Goal: Task Accomplishment & Management: Use online tool/utility

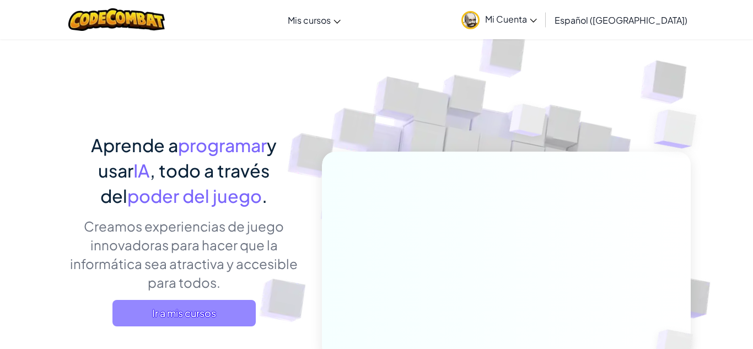
click at [193, 310] on span "Ir a mis cursos" at bounding box center [183, 313] width 143 height 26
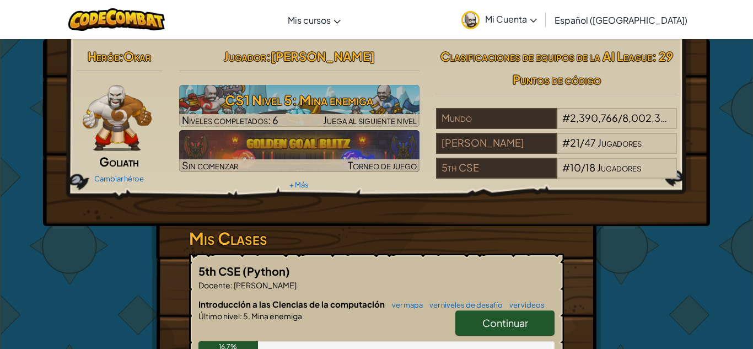
click at [120, 132] on img at bounding box center [117, 118] width 69 height 66
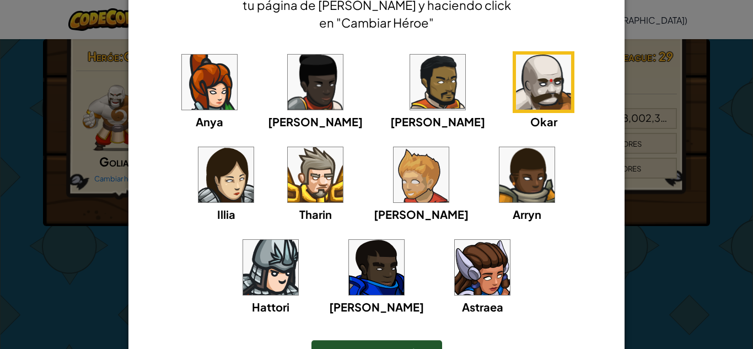
scroll to position [78, 0]
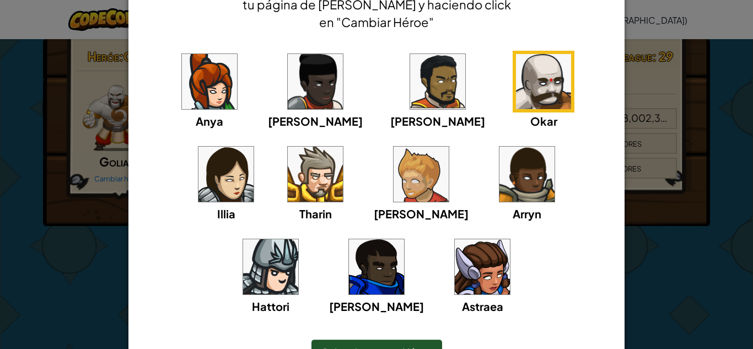
click at [105, 170] on div "× Selecciona tu Héroe Siempre puedes cambiar tu héroe entrando en tu página de …" at bounding box center [376, 174] width 753 height 349
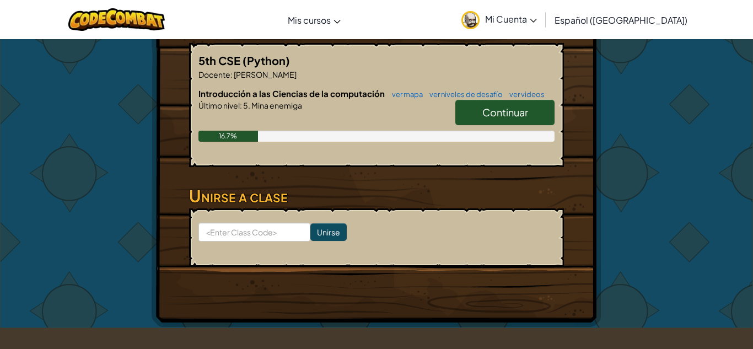
scroll to position [269, 0]
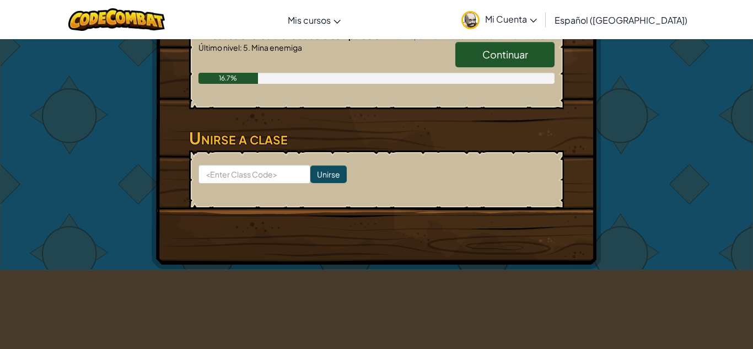
click at [496, 52] on span "Continuar" at bounding box center [505, 54] width 46 height 13
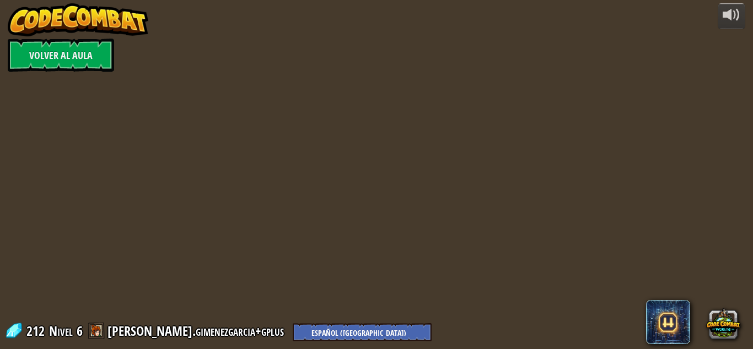
select select "es-419"
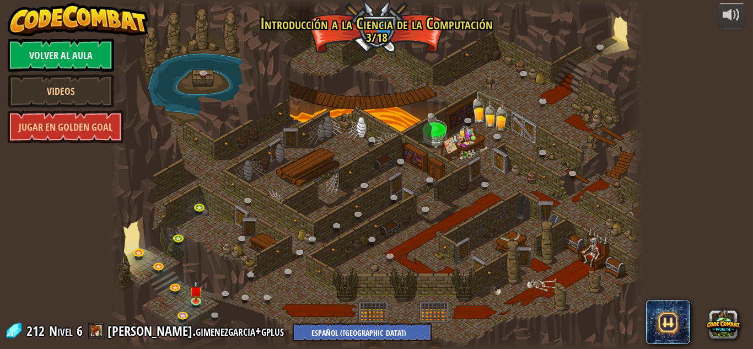
select select "es-419"
click at [196, 299] on img at bounding box center [196, 286] width 13 height 29
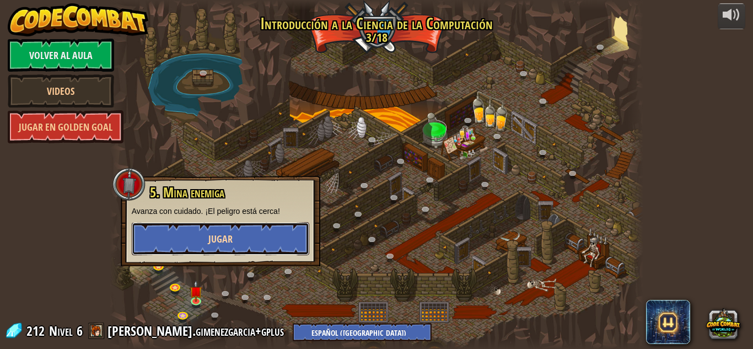
click at [212, 231] on button "Jugar" at bounding box center [221, 238] width 178 height 33
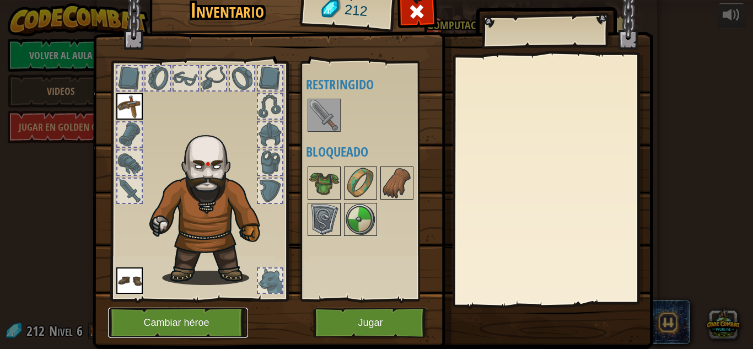
click at [174, 314] on button "Cambiar héroe" at bounding box center [178, 323] width 140 height 30
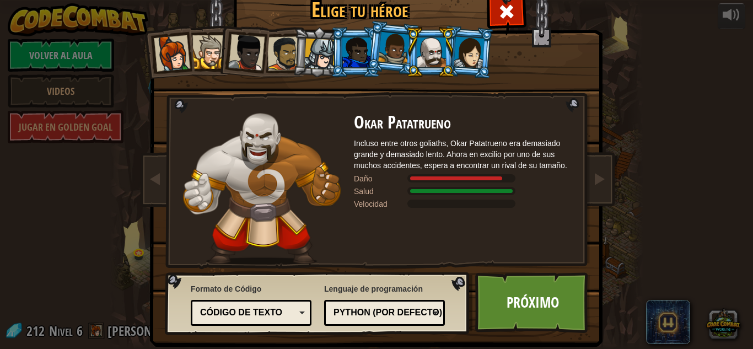
click at [352, 35] on li at bounding box center [356, 52] width 50 height 50
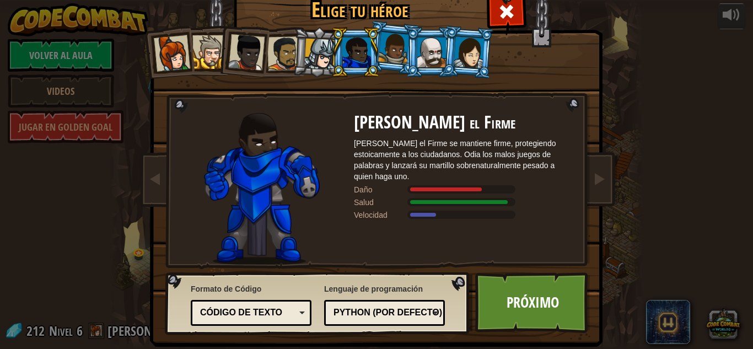
click at [387, 36] on div at bounding box center [393, 48] width 31 height 33
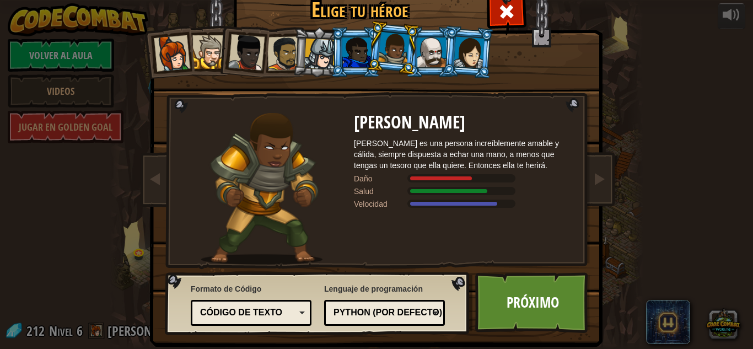
click at [414, 42] on li at bounding box center [393, 47] width 55 height 55
click at [471, 50] on div at bounding box center [469, 51] width 31 height 31
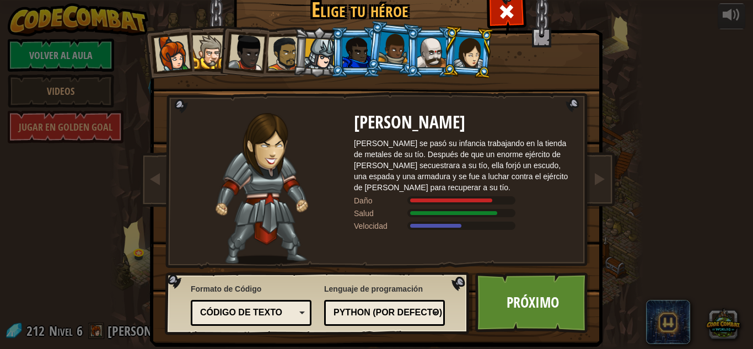
click at [325, 55] on div at bounding box center [319, 54] width 31 height 31
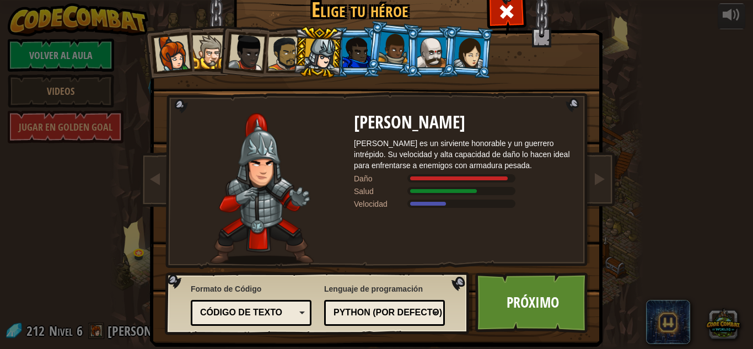
click at [219, 62] on li at bounding box center [243, 50] width 54 height 54
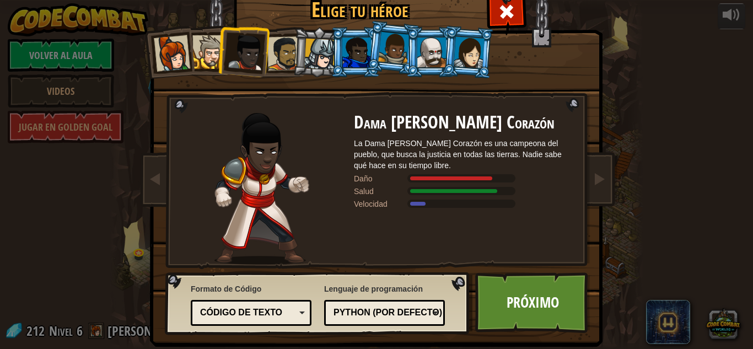
click at [308, 52] on div at bounding box center [319, 54] width 31 height 31
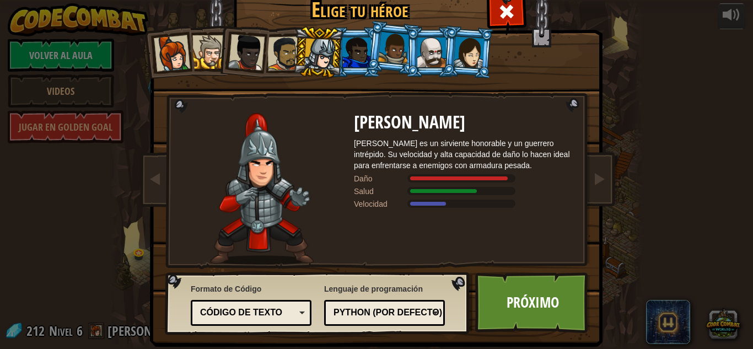
click at [414, 54] on li at bounding box center [431, 52] width 50 height 50
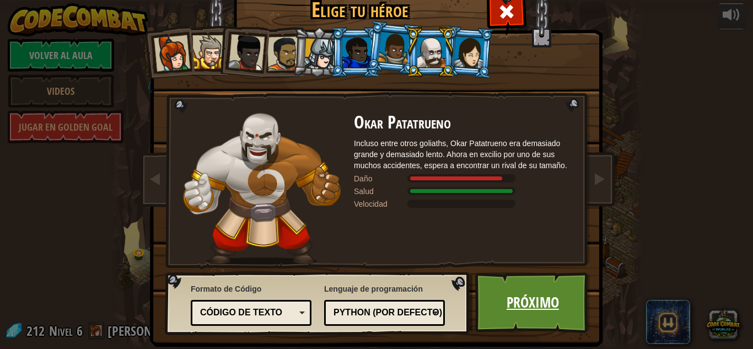
click at [508, 285] on link "Próximo" at bounding box center [532, 302] width 115 height 61
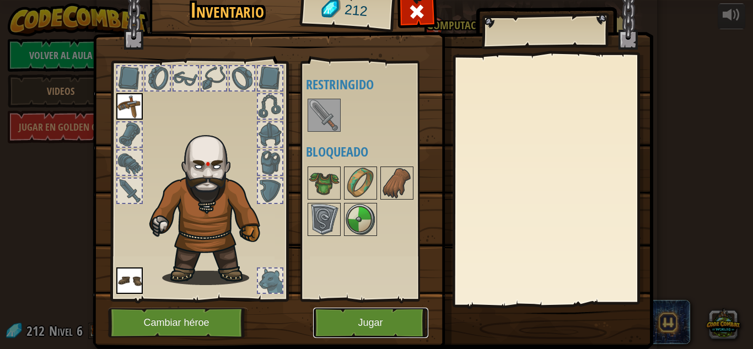
click at [379, 316] on button "Jugar" at bounding box center [370, 323] width 115 height 30
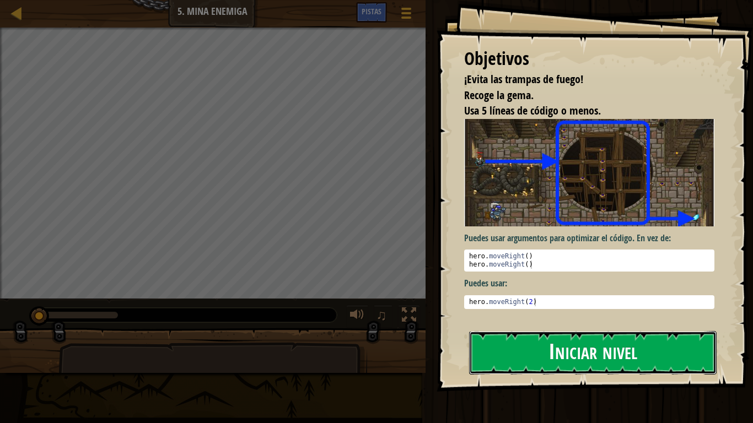
click at [519, 348] on button "Iniciar nivel" at bounding box center [593, 353] width 248 height 44
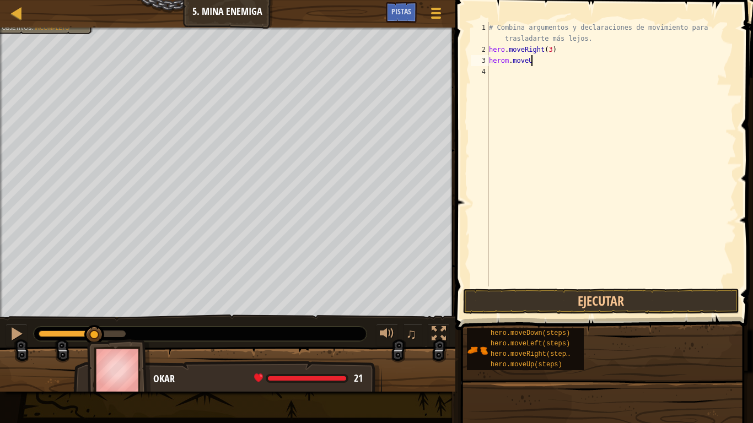
scroll to position [5, 6]
type textarea "herom.moveUp()"
type textarea "hero.moveRight()"
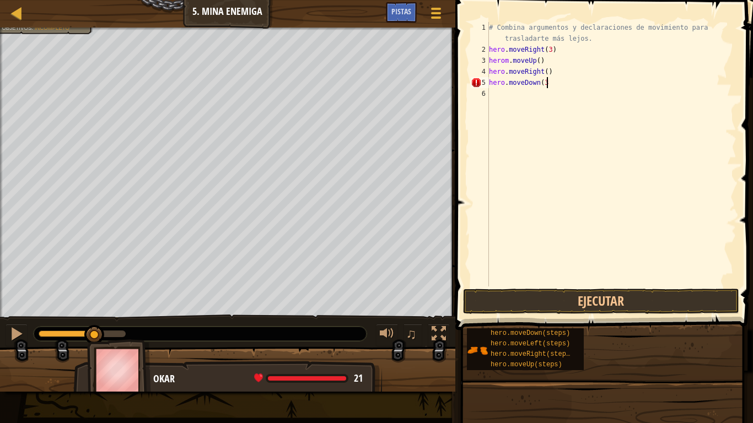
type textarea "hero.moveDown(3)"
click at [600, 308] on button "Ejecutar" at bounding box center [601, 301] width 276 height 25
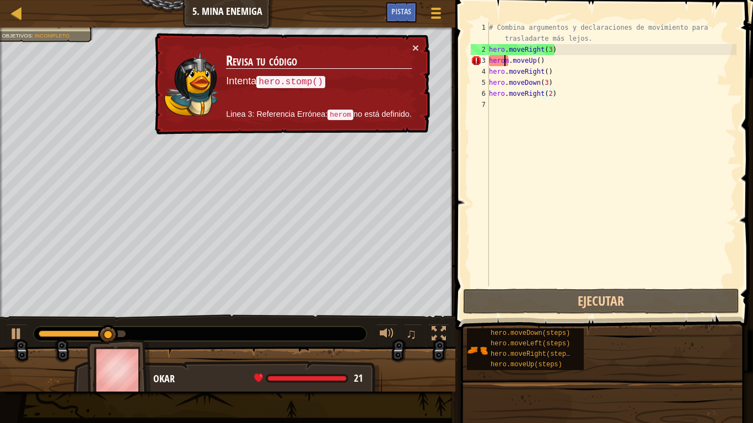
click at [506, 59] on div "# Combina argumentos y declaraciones de movimiento para trasladarte más lejos. …" at bounding box center [612, 171] width 250 height 298
type textarea "hero.moveUp()"
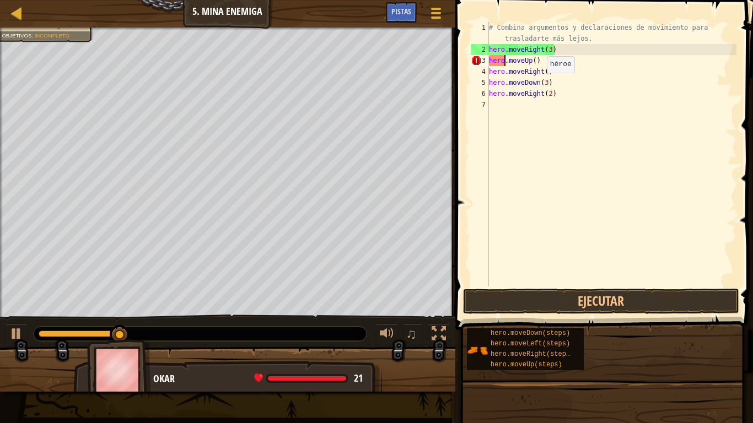
scroll to position [5, 7]
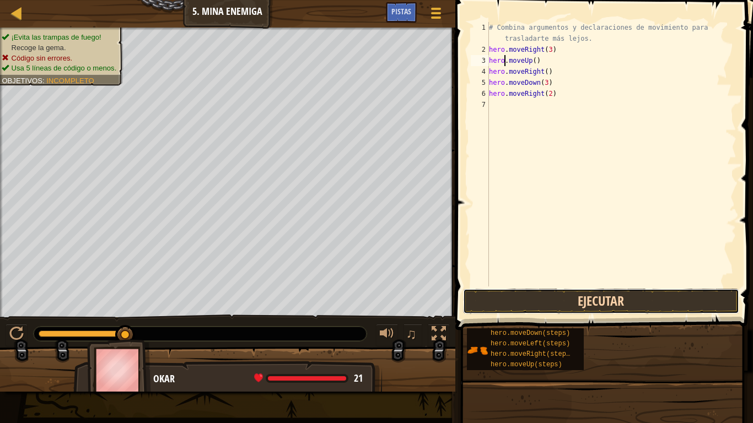
click at [518, 308] on button "Ejecutar" at bounding box center [601, 301] width 276 height 25
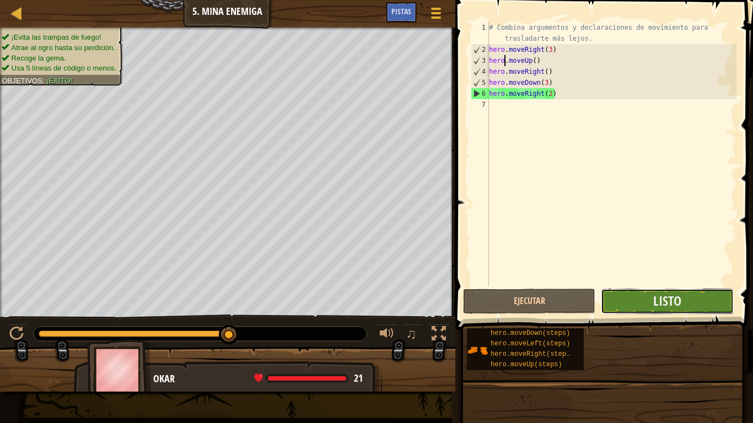
click at [647, 303] on button "Listo" at bounding box center [667, 301] width 132 height 25
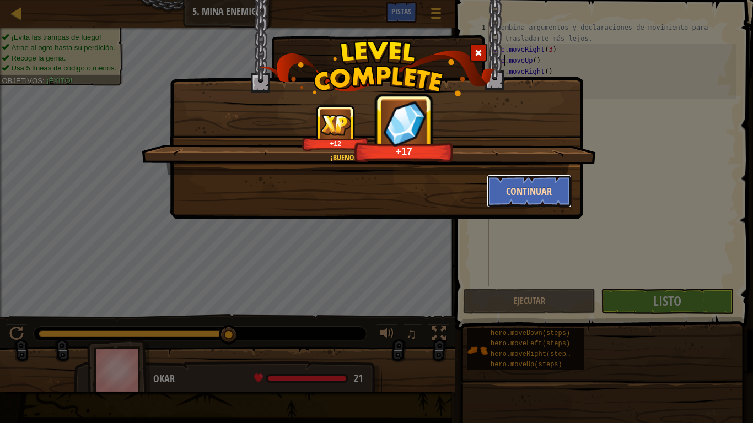
click at [539, 195] on button "Continuar" at bounding box center [529, 191] width 85 height 33
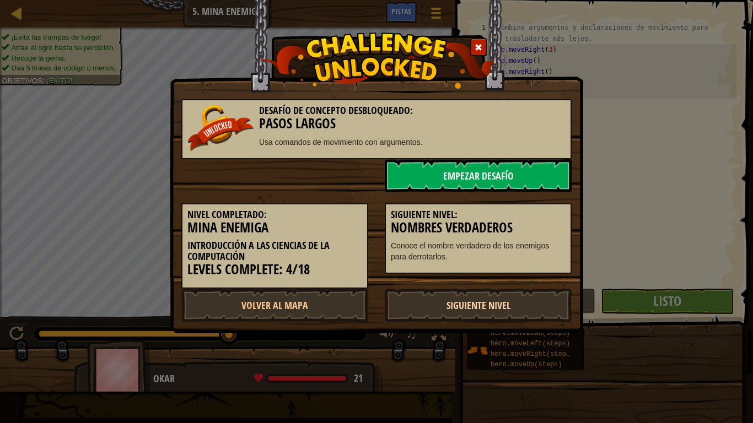
click at [430, 307] on link "Siguiente Nivel" at bounding box center [478, 305] width 187 height 33
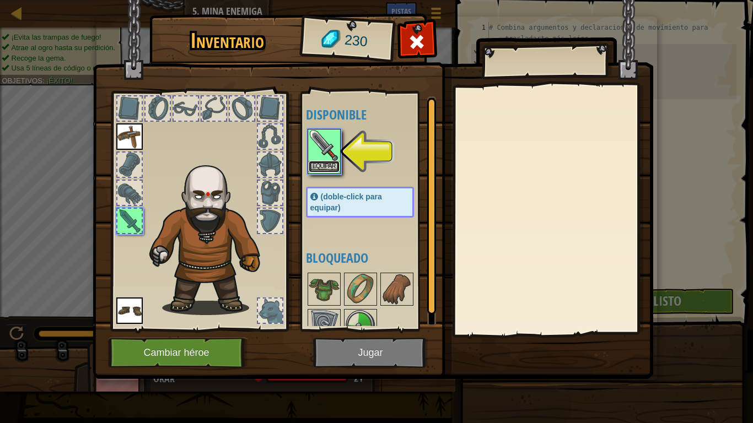
click at [330, 169] on button "Equipar" at bounding box center [324, 167] width 31 height 12
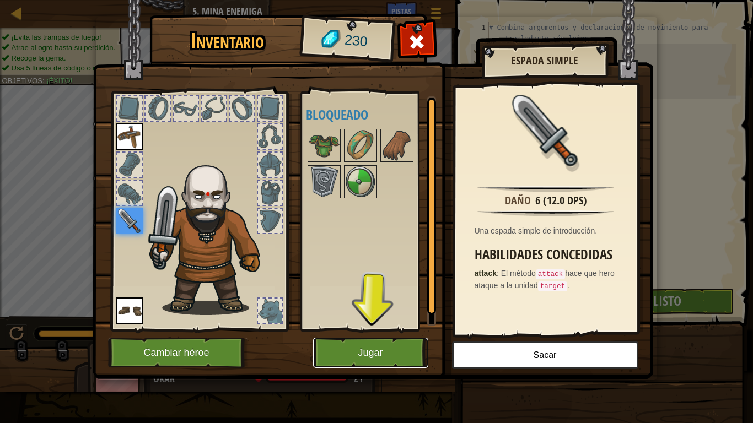
click at [366, 348] on button "Jugar" at bounding box center [370, 353] width 115 height 30
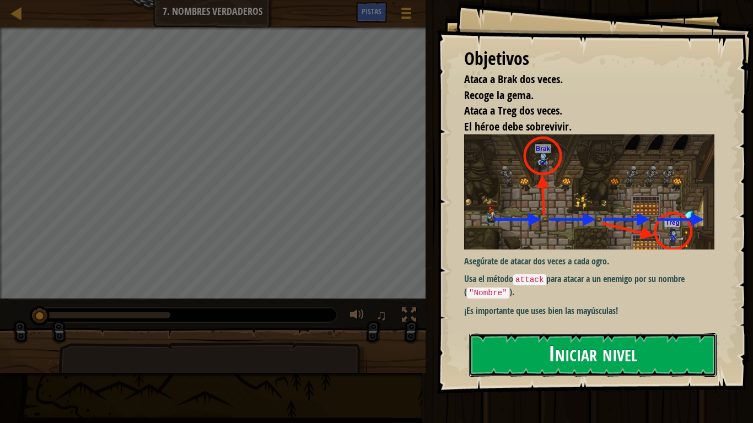
click at [543, 348] on button "Iniciar nivel" at bounding box center [593, 356] width 248 height 44
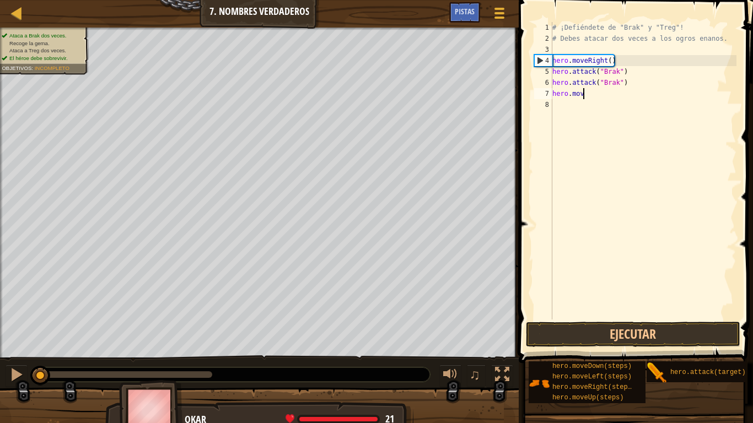
scroll to position [5, 4]
type textarea "hero.moveDown()"
type textarea "hero.moveRigth()"
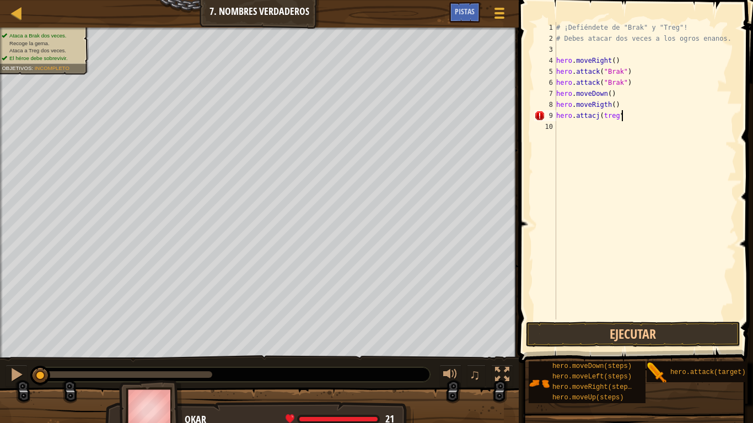
scroll to position [5, 9]
type textarea "hero.attacj("treg""
type textarea ")"
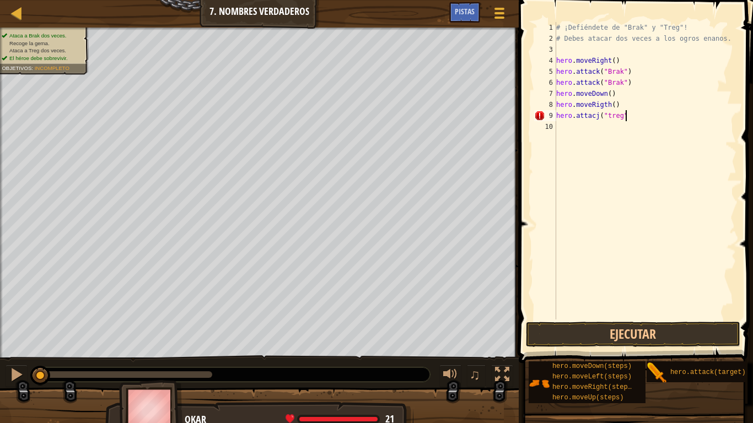
type textarea "hero.attacj("treg")"
drag, startPoint x: 645, startPoint y: 113, endPoint x: 550, endPoint y: 120, distance: 95.1
click at [550, 120] on div "hero.attacj("treg") 1 2 3 4 5 6 7 8 9 10 # ¡Defiéndete de "Brak" y "Treg"! # De…" at bounding box center [634, 171] width 205 height 298
click at [609, 129] on div "# ¡Defiéndete de "Brak" y "Treg"! # Debes atacar dos veces a los ogros enanos. …" at bounding box center [645, 182] width 183 height 320
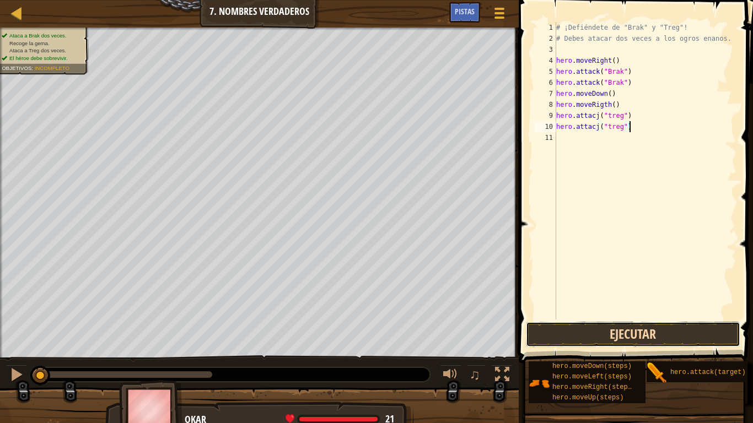
click at [591, 323] on button "Ejecutar" at bounding box center [633, 334] width 214 height 25
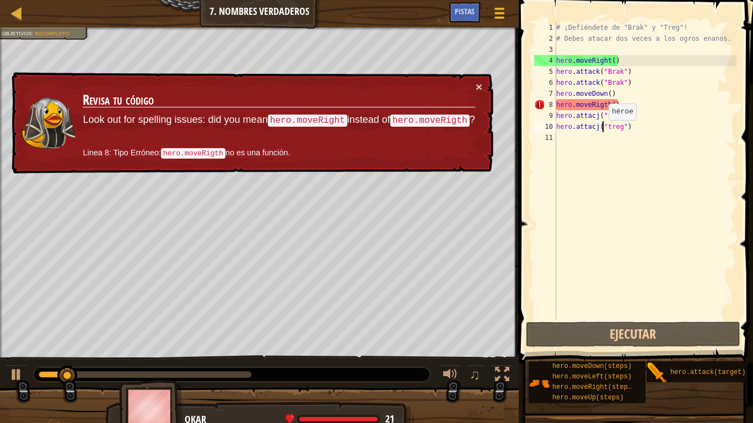
click at [603, 131] on div "# ¡Defiéndete de "Brak" y "Treg"! # Debes atacar dos veces a los ogros enanos. …" at bounding box center [645, 182] width 183 height 320
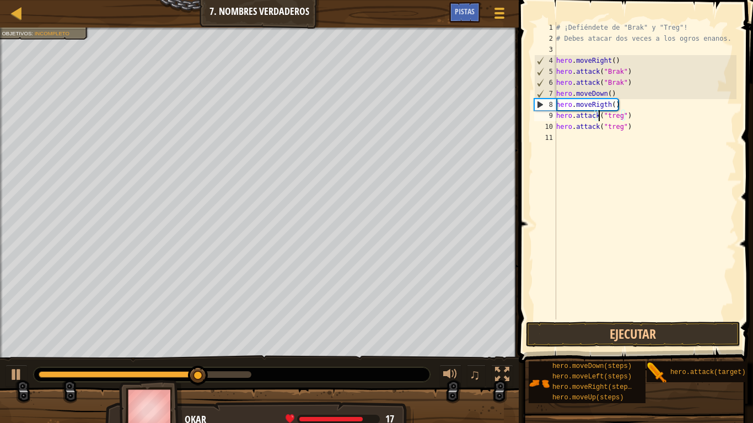
scroll to position [5, 6]
click at [614, 338] on button "Ejecutar" at bounding box center [633, 334] width 214 height 25
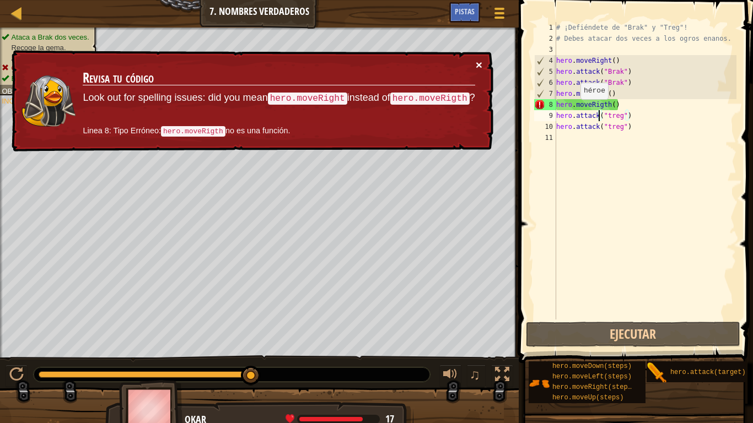
click at [480, 62] on button "×" at bounding box center [479, 65] width 7 height 12
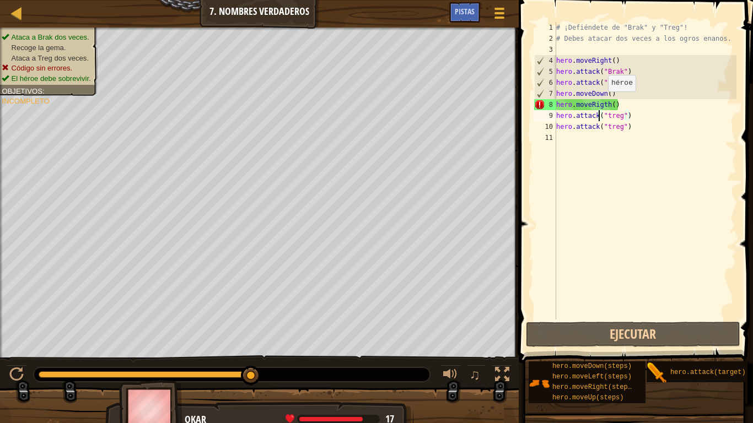
click at [602, 102] on div "# ¡Defiéndete de "Brak" y "Treg"! # Debes atacar dos veces a los ogros enanos. …" at bounding box center [645, 182] width 183 height 320
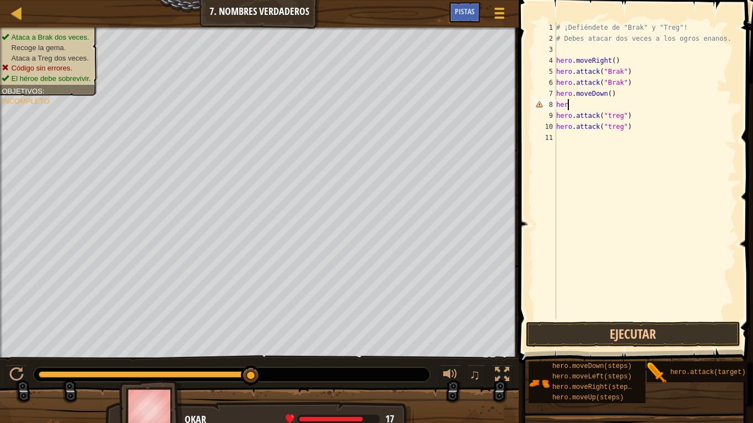
scroll to position [5, 1]
type textarea "h"
type textarea "hero.moveDown()"
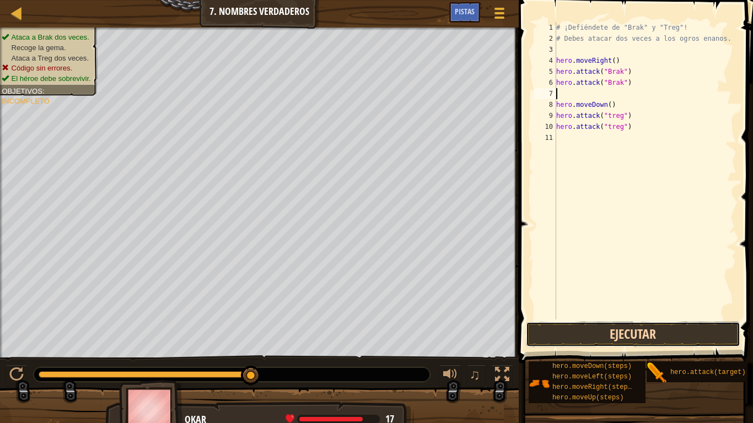
click at [626, 339] on button "Ejecutar" at bounding box center [633, 334] width 214 height 25
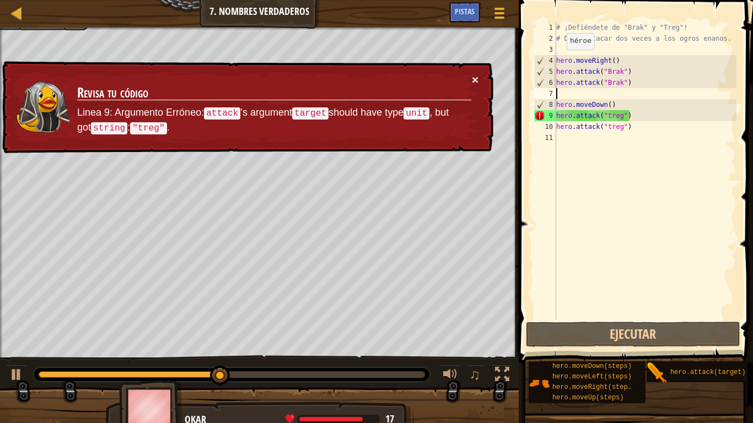
click at [475, 80] on button "×" at bounding box center [475, 80] width 7 height 12
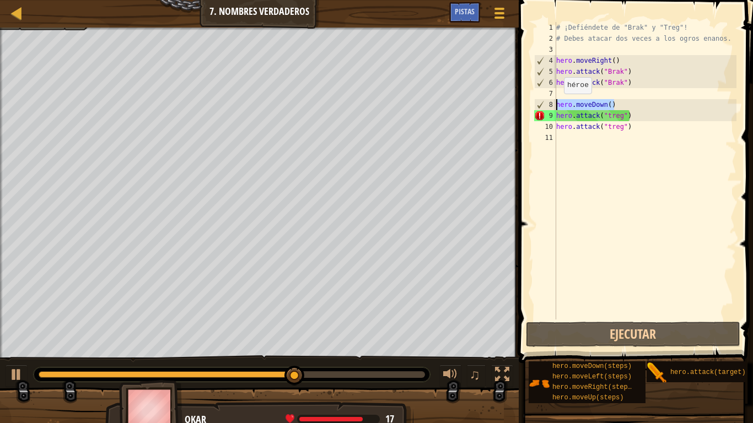
drag, startPoint x: 621, startPoint y: 105, endPoint x: 547, endPoint y: 107, distance: 73.9
click at [547, 107] on div "1 2 3 4 5 6 7 8 9 10 11 # ¡Defiéndete de "Brak" y "Treg"! # Debes atacar dos ve…" at bounding box center [634, 171] width 205 height 298
type textarea "hero.moveDown()"
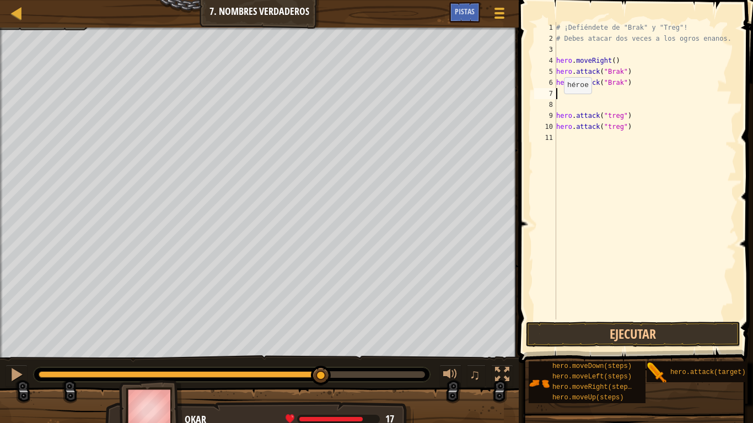
type textarea "hero.attack("Brak")"
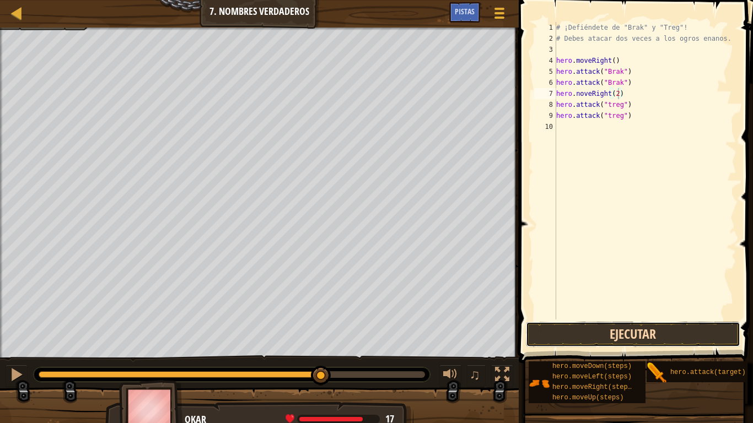
click at [663, 324] on button "Ejecutar" at bounding box center [633, 334] width 214 height 25
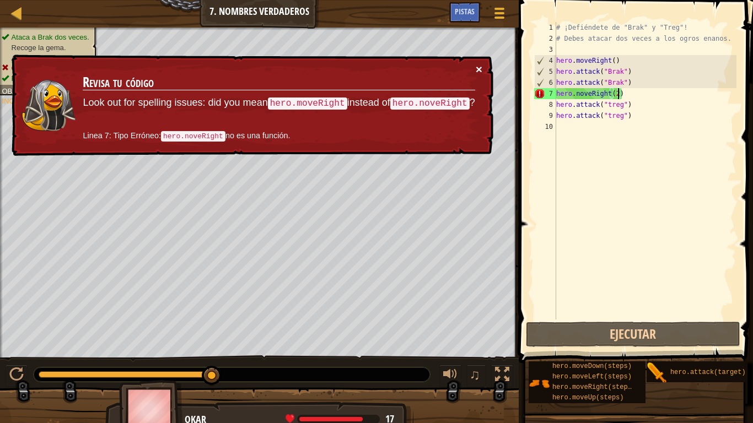
click at [478, 70] on button "×" at bounding box center [479, 69] width 7 height 12
drag, startPoint x: 621, startPoint y: 58, endPoint x: 537, endPoint y: 57, distance: 84.4
click at [537, 57] on div "hero.noveRight(2) 1 2 3 4 5 6 7 8 9 10 # ¡Defiéndete de "Brak" y "Treg"! # Debe…" at bounding box center [634, 171] width 205 height 298
drag, startPoint x: 635, startPoint y: 96, endPoint x: 535, endPoint y: 92, distance: 100.4
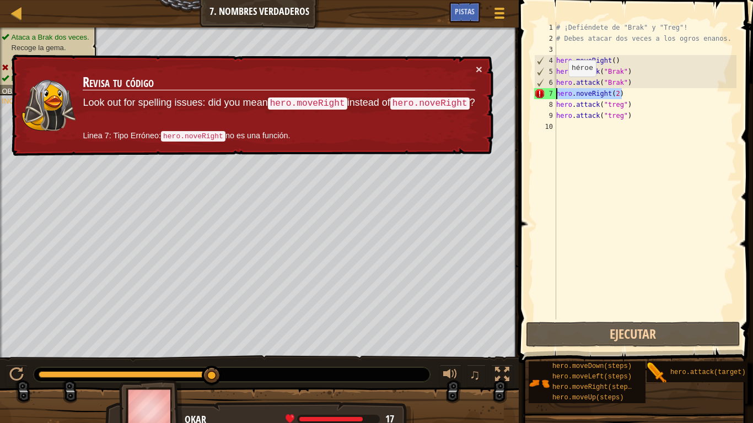
click at [535, 92] on div "hero.moveRight() 1 2 3 4 5 6 7 8 9 10 # ¡Defiéndete de "Brak" y "Treg"! # Debes…" at bounding box center [634, 171] width 205 height 298
paste textarea "moveRight("
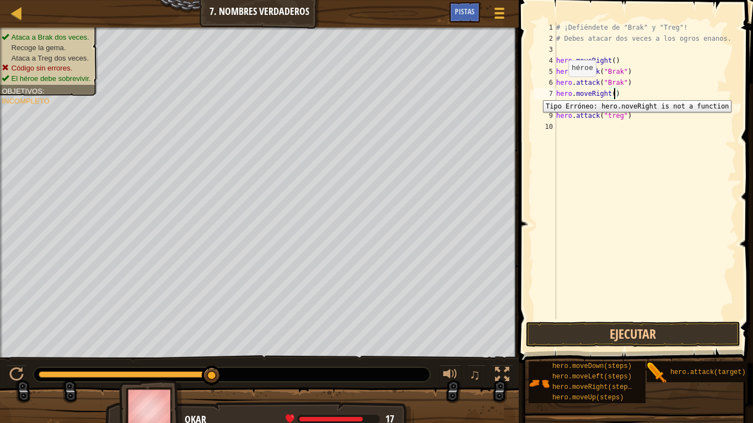
scroll to position [5, 9]
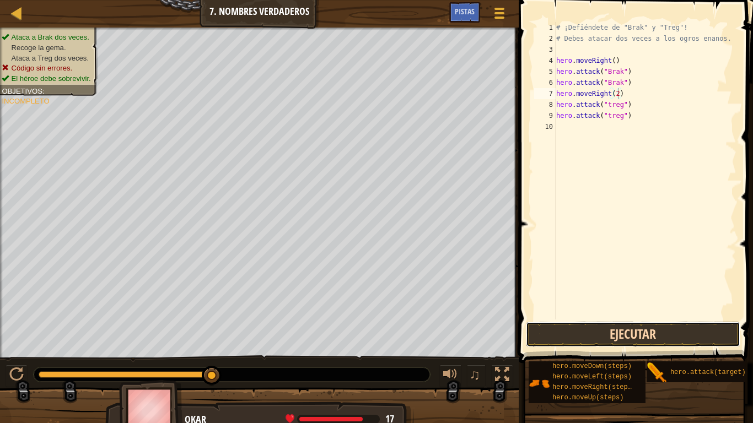
click at [567, 329] on button "Ejecutar" at bounding box center [633, 334] width 214 height 25
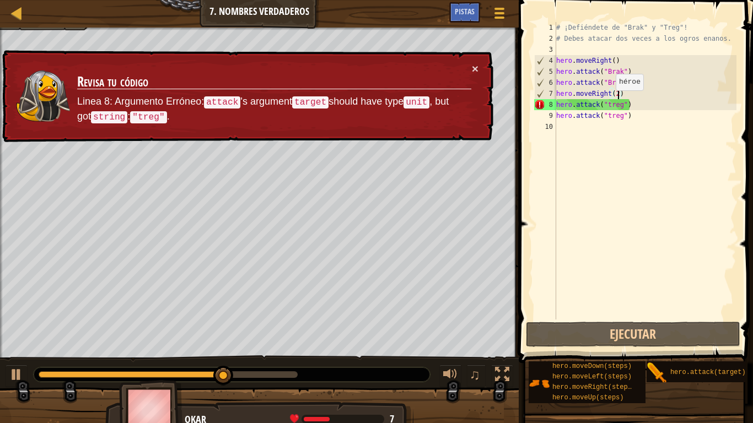
click at [610, 104] on div "# ¡Defiéndete de "Brak" y "Treg"! # Debes atacar dos veces a los ogros enanos. …" at bounding box center [645, 182] width 183 height 320
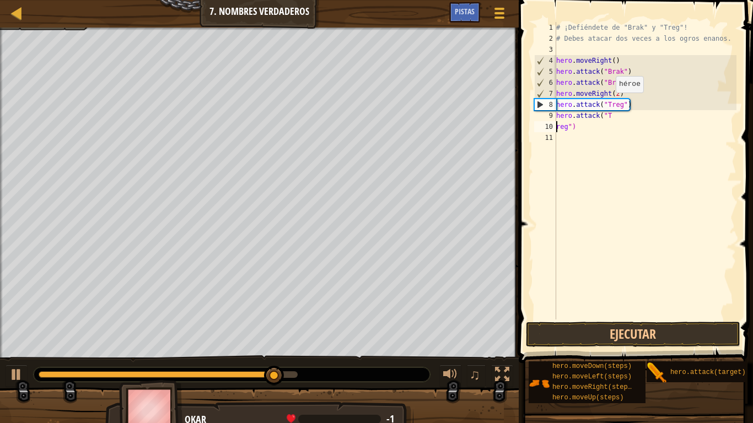
scroll to position [5, 2]
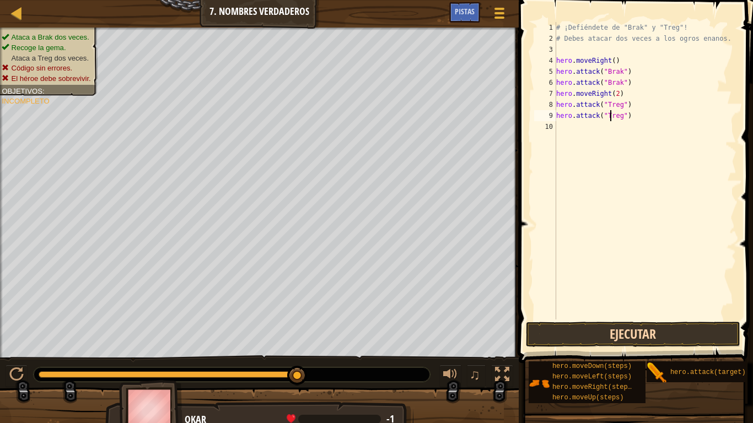
type textarea "hero.attack("Treg")"
click at [635, 331] on button "Ejecutar" at bounding box center [633, 334] width 214 height 25
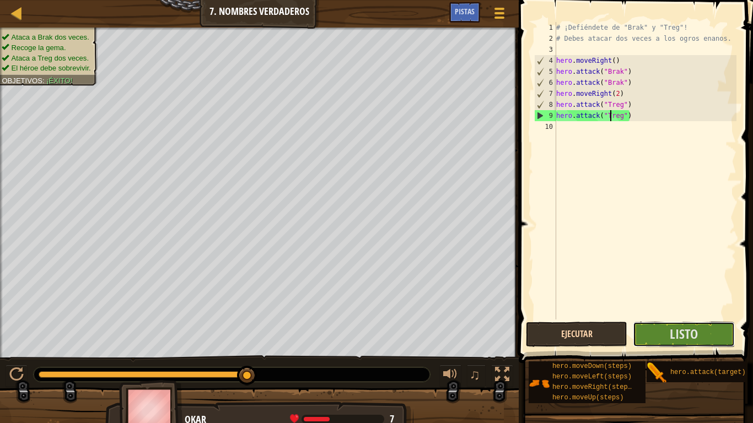
click at [635, 331] on button "Listo" at bounding box center [684, 334] width 102 height 25
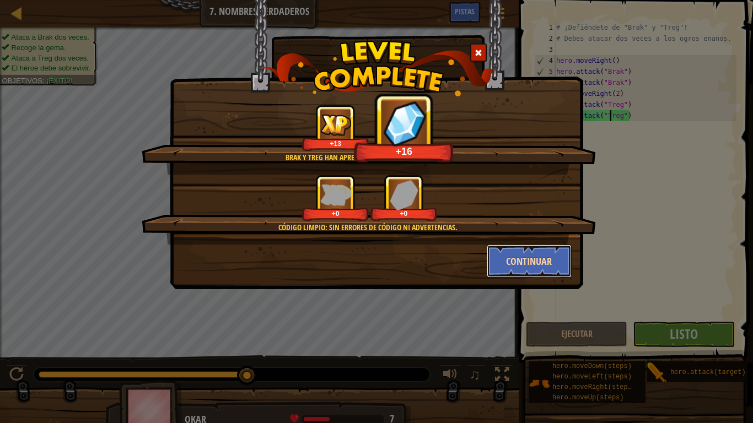
click at [522, 267] on button "Continuar" at bounding box center [529, 261] width 85 height 33
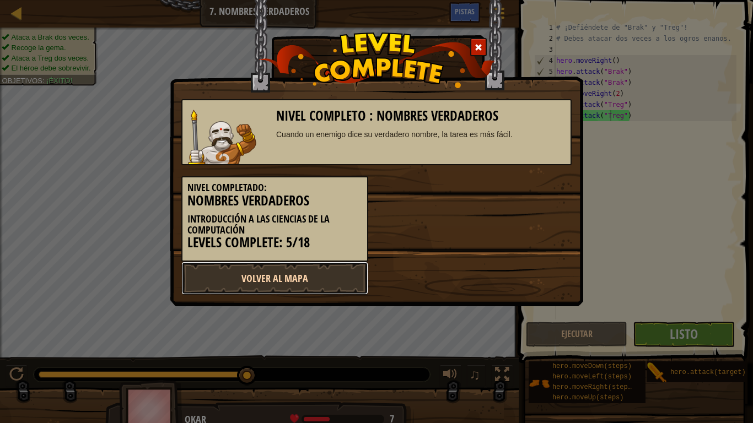
click at [279, 285] on link "Volver al Mapa" at bounding box center [274, 278] width 187 height 33
select select "es-419"
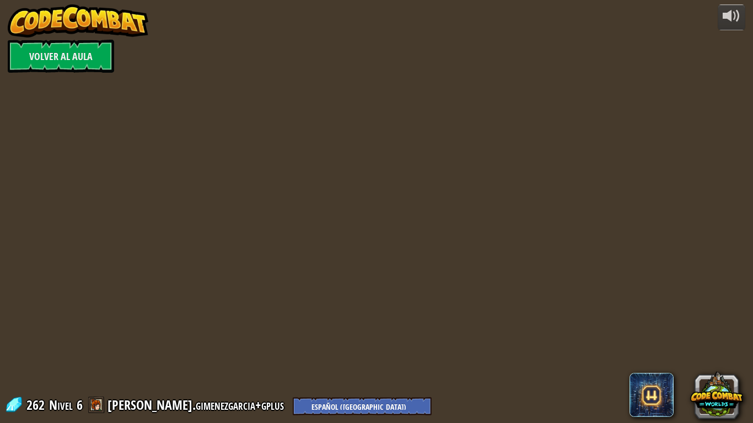
select select "es-419"
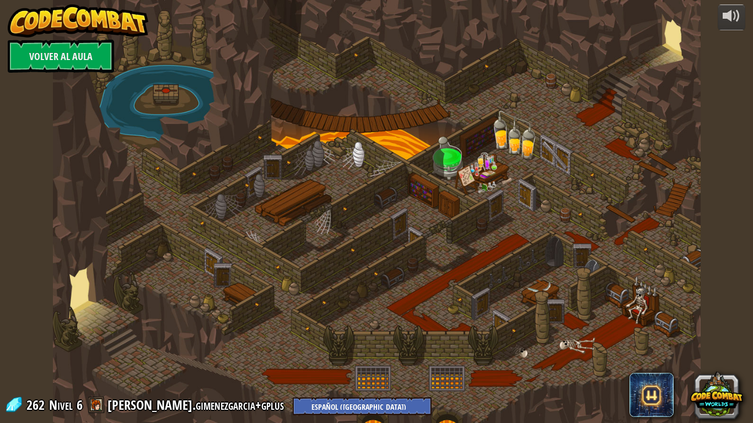
select select "es-419"
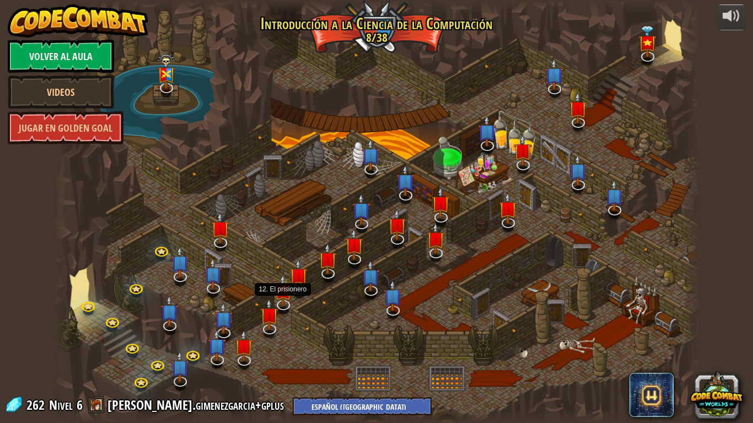
select select "es-419"
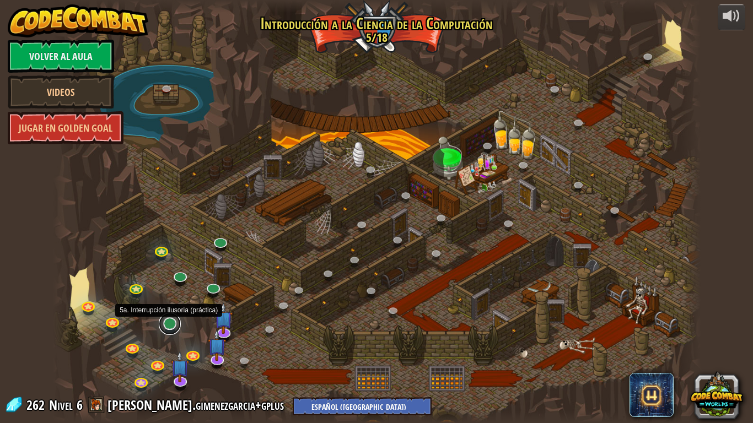
click at [177, 327] on link at bounding box center [170, 324] width 22 height 22
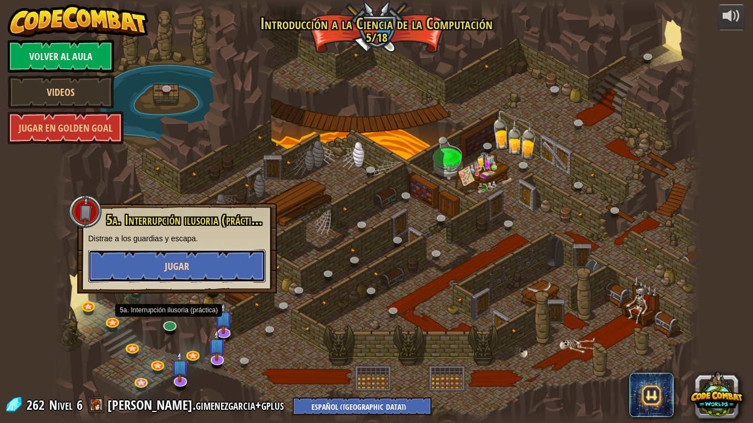
click at [201, 263] on button "Jugar" at bounding box center [177, 266] width 178 height 33
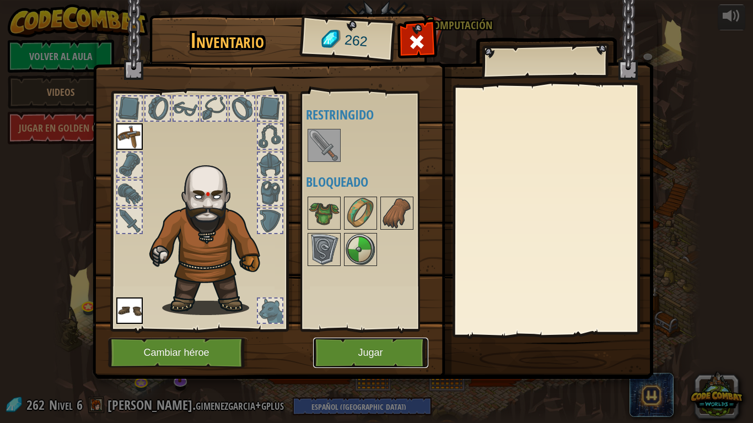
click at [340, 348] on button "Jugar" at bounding box center [370, 353] width 115 height 30
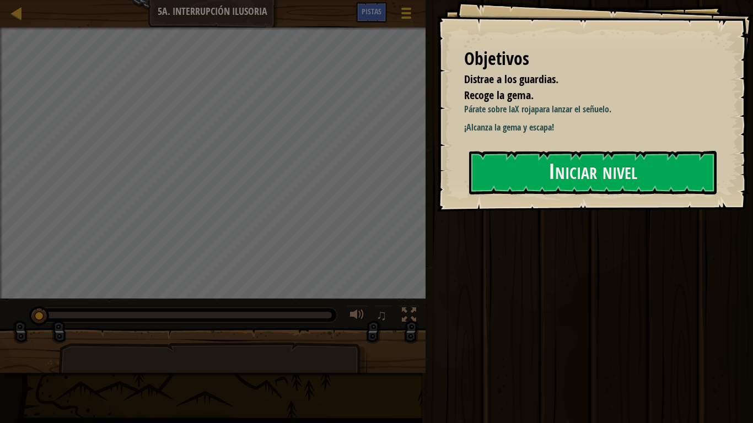
click at [626, 148] on div "Objetivos Distrae a los guardias. Recoge la gema. Párate sobre la X roja para l…" at bounding box center [595, 106] width 317 height 212
click at [614, 166] on button "Iniciar nivel" at bounding box center [593, 173] width 248 height 44
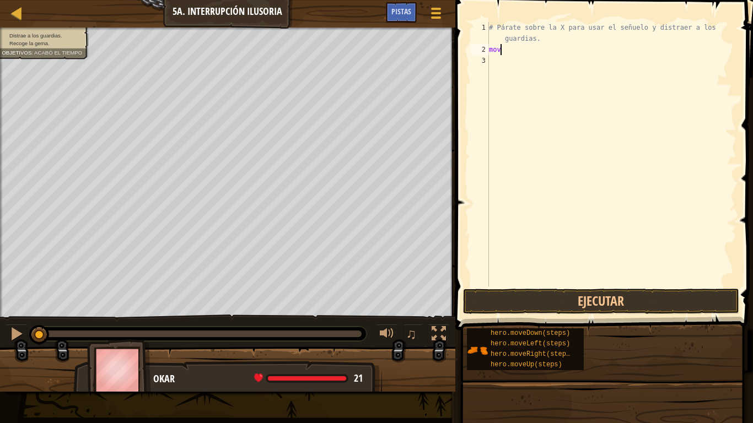
scroll to position [5, 1]
type textarea "m"
type textarea "hero.moveRight()"
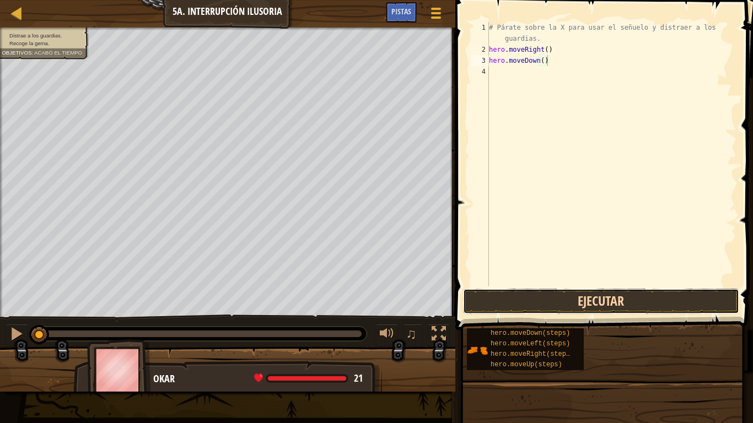
click at [627, 305] on button "Ejecutar" at bounding box center [601, 301] width 276 height 25
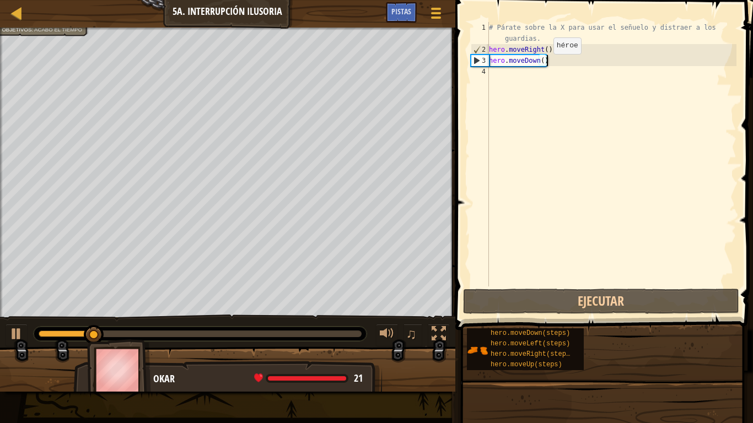
click at [544, 65] on div "# Párate sobre la X para usar el señuelo y distraer a los guardias. hero . move…" at bounding box center [612, 171] width 250 height 298
type textarea "hero.moveDown(2)"
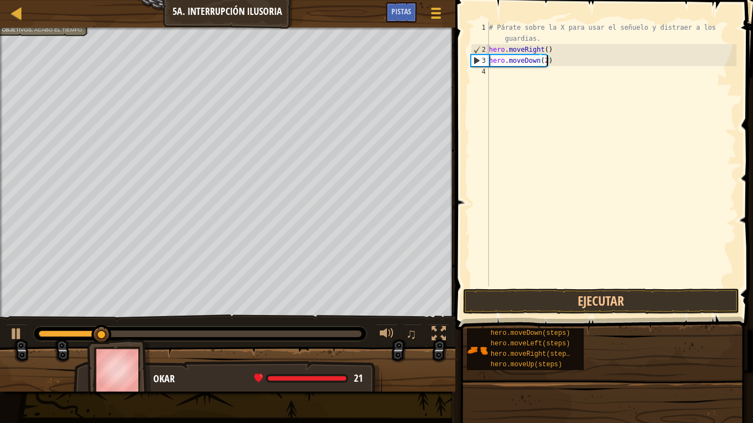
click at [546, 80] on div "# Párate sobre la X para usar el señuelo y distraer a los guardias. hero . move…" at bounding box center [612, 171] width 250 height 298
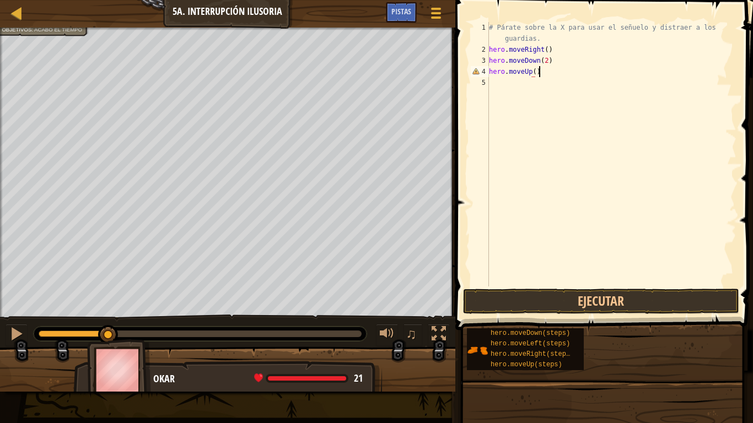
scroll to position [5, 7]
type textarea "hero.moveUp(3)"
click at [536, 287] on span at bounding box center [605, 149] width 307 height 363
click at [534, 291] on button "Ejecutar" at bounding box center [601, 301] width 276 height 25
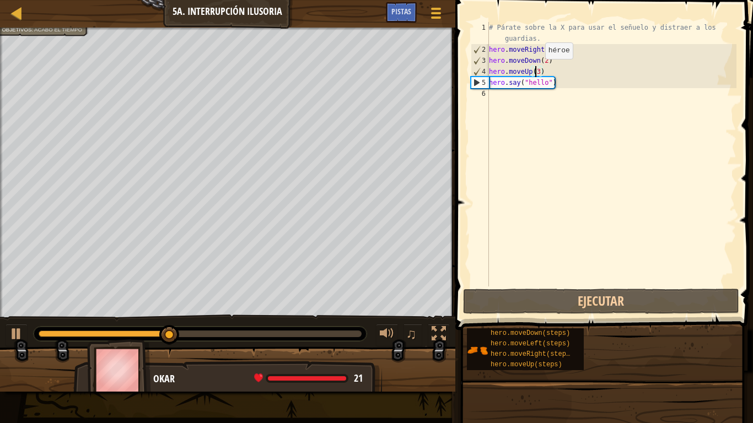
click at [536, 70] on div "# Párate sobre la X para usar el señuelo y distraer a los guardias. hero . move…" at bounding box center [612, 171] width 250 height 298
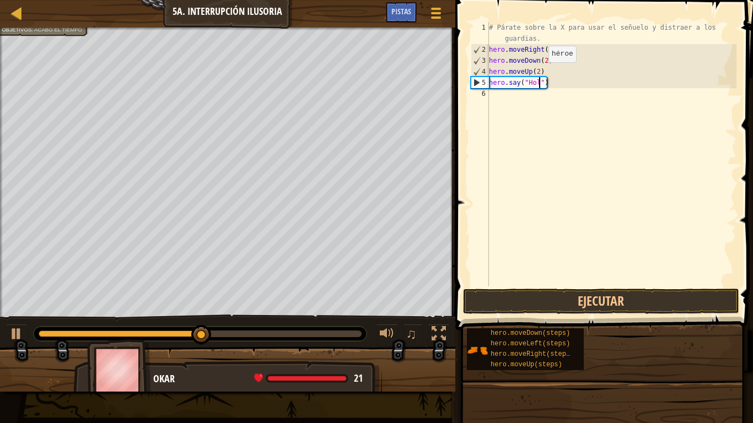
scroll to position [5, 8]
type textarea "hero.say("Hola")"
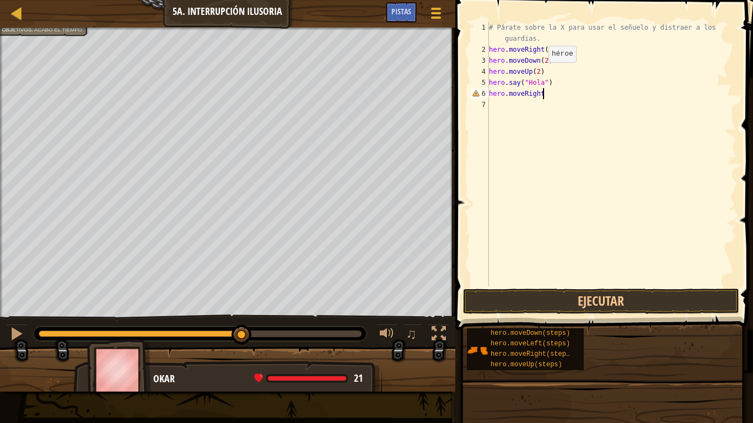
scroll to position [5, 8]
type textarea "hero.say("Hola")"
type textarea "hero.say("que hago aqui?")"
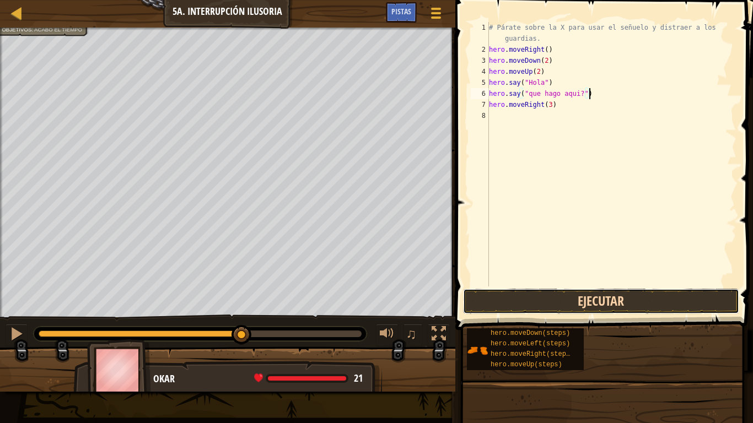
click at [543, 297] on button "Ejecutar" at bounding box center [601, 301] width 276 height 25
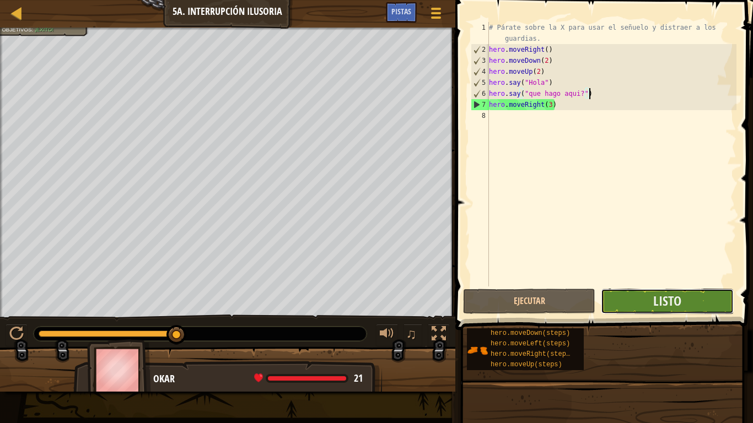
click at [631, 307] on button "Listo" at bounding box center [667, 301] width 132 height 25
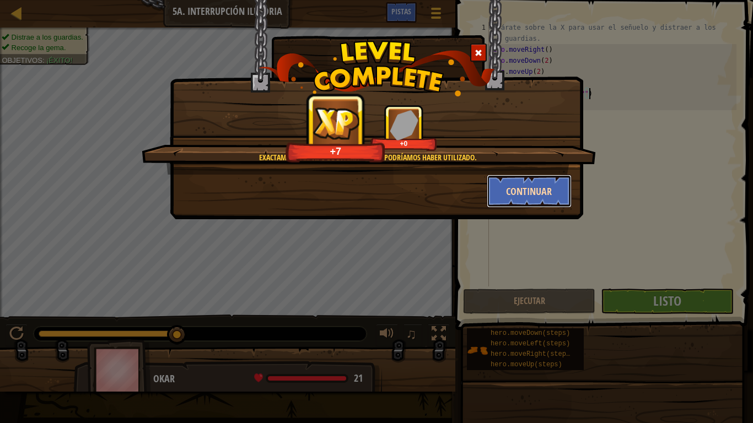
click at [515, 180] on button "Continuar" at bounding box center [529, 191] width 85 height 33
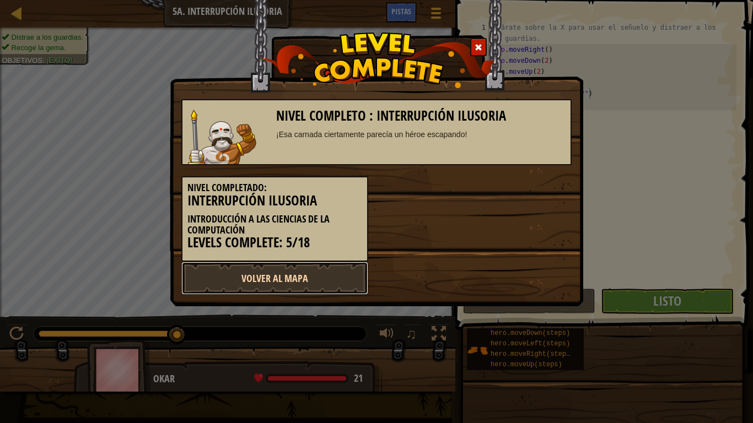
click at [336, 267] on link "Volver al Mapa" at bounding box center [274, 278] width 187 height 33
select select "es-419"
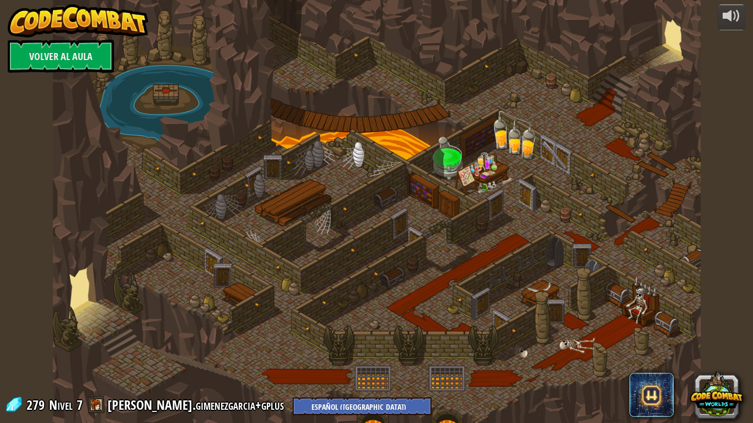
select select "es-419"
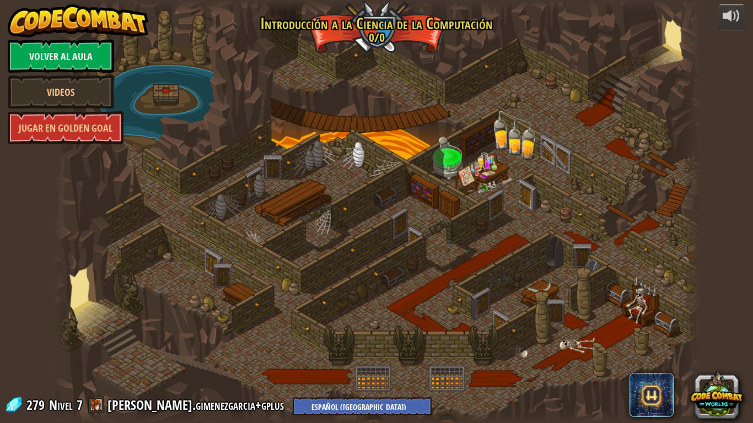
select select "es-419"
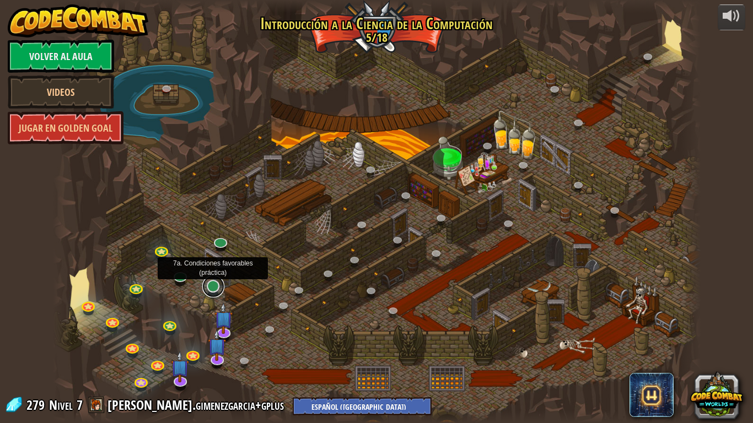
click at [212, 287] on link at bounding box center [213, 287] width 22 height 22
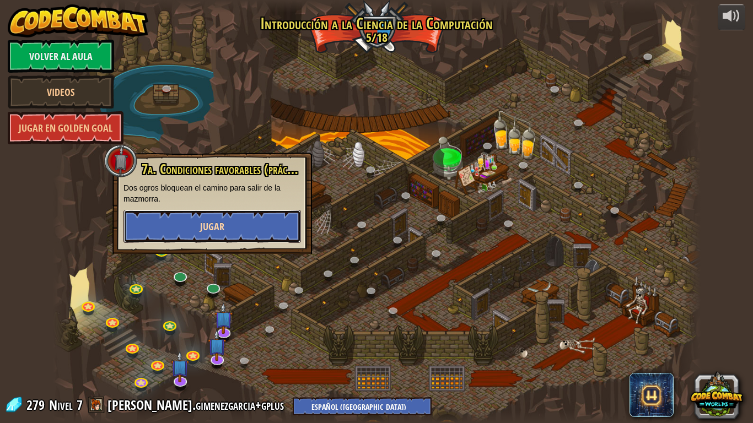
click at [226, 212] on button "Jugar" at bounding box center [213, 226] width 178 height 33
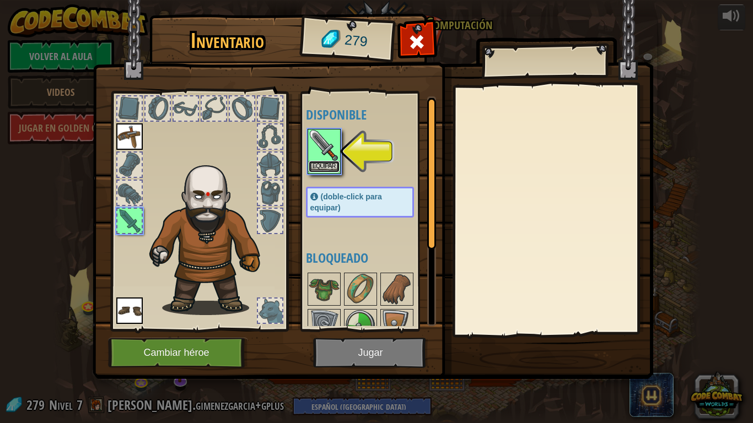
click at [326, 169] on button "Equipar" at bounding box center [324, 167] width 31 height 12
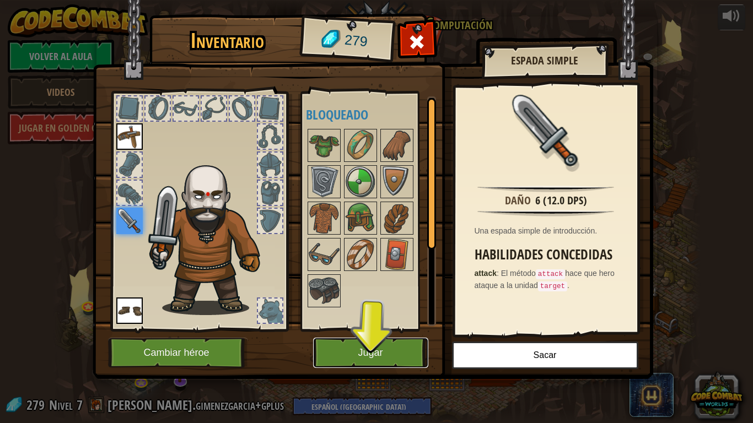
click at [371, 348] on button "Jugar" at bounding box center [370, 353] width 115 height 30
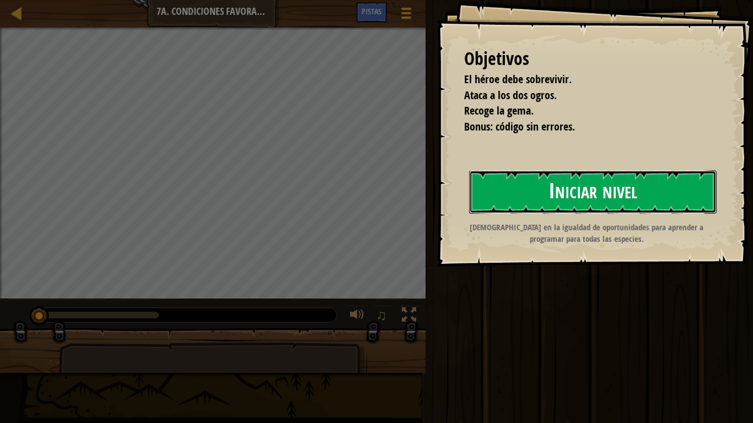
click at [477, 201] on button "Iniciar nivel" at bounding box center [593, 192] width 248 height 44
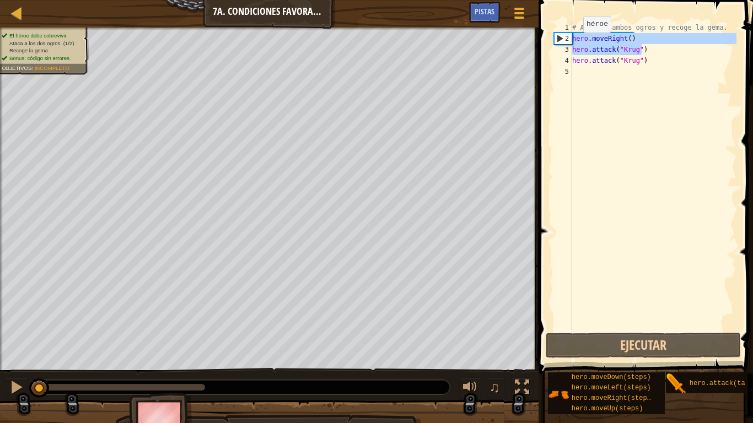
drag, startPoint x: 642, startPoint y: 44, endPoint x: 560, endPoint y: 36, distance: 82.5
click at [560, 36] on div "1 2 3 4 5 # Ataca a ambos ogros y recoge la gema. hero . moveRight ( ) hero . a…" at bounding box center [644, 176] width 185 height 309
click at [633, 37] on div "# Ataca a ambos ogros y recoge la gema. hero . moveRight ( ) hero . attack ( "[…" at bounding box center [653, 176] width 167 height 309
type textarea "hero.moveRight()"
drag, startPoint x: 633, startPoint y: 37, endPoint x: 576, endPoint y: 34, distance: 56.9
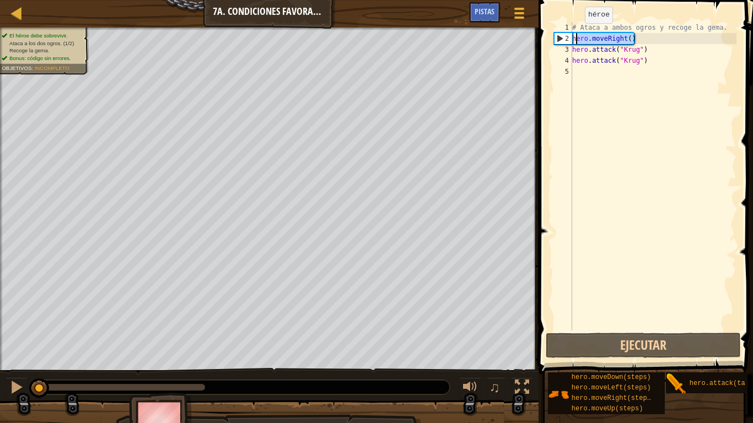
click at [576, 34] on div "# Ataca a ambos ogros y recoge la gema. hero . moveRight ( ) hero . attack ( "[…" at bounding box center [653, 187] width 167 height 331
click at [642, 85] on div "# Ataca a ambos ogros y recoge la gema. hero . moveRight ( ) hero . attack ( "[…" at bounding box center [653, 187] width 167 height 331
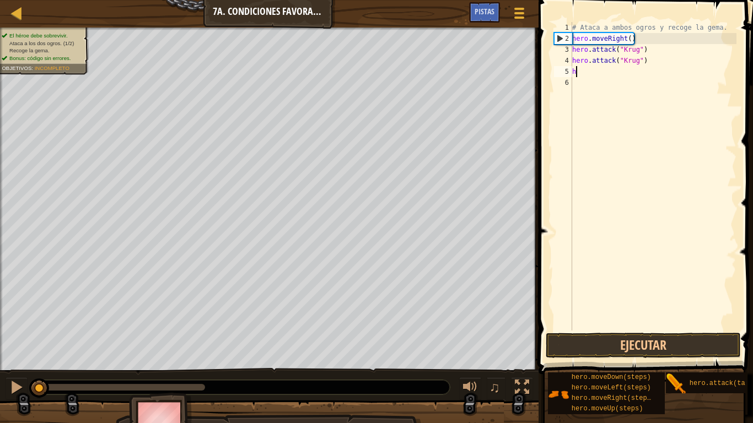
paste textarea "ero.moveRight()"
type textarea "hero.moveRight()"
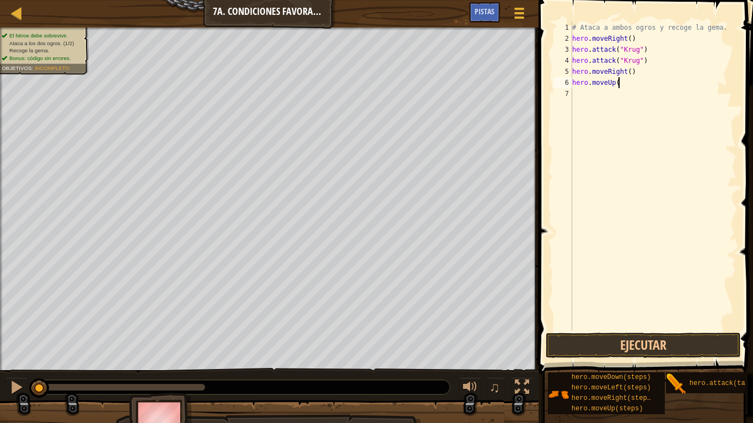
scroll to position [5, 7]
type textarea "hero.moveUp()"
type textarea "hero.attack("Grump")"
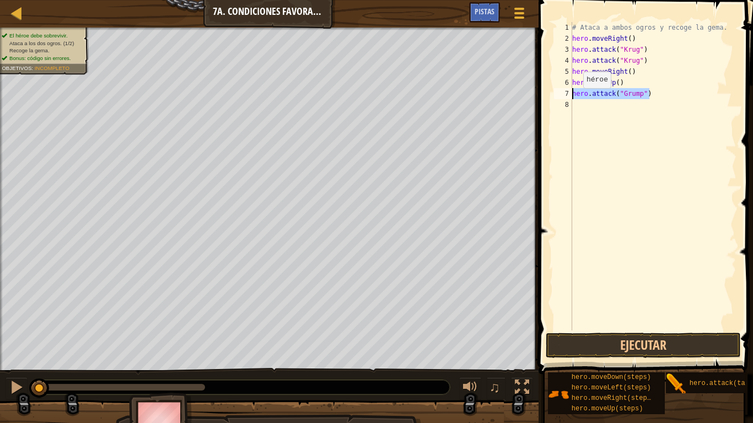
drag, startPoint x: 655, startPoint y: 99, endPoint x: 567, endPoint y: 94, distance: 87.8
click at [567, 94] on div "hero.attack("Grump") 1 2 3 4 5 6 7 8 # Ataca a ambos ogros y recoge la gema. he…" at bounding box center [644, 176] width 185 height 309
click at [645, 106] on div "# Ataca a ambos ogros y recoge la gema. hero . moveRight ( ) hero . attack ( "[…" at bounding box center [653, 187] width 167 height 331
paste textarea "hero.attack("Grump")"
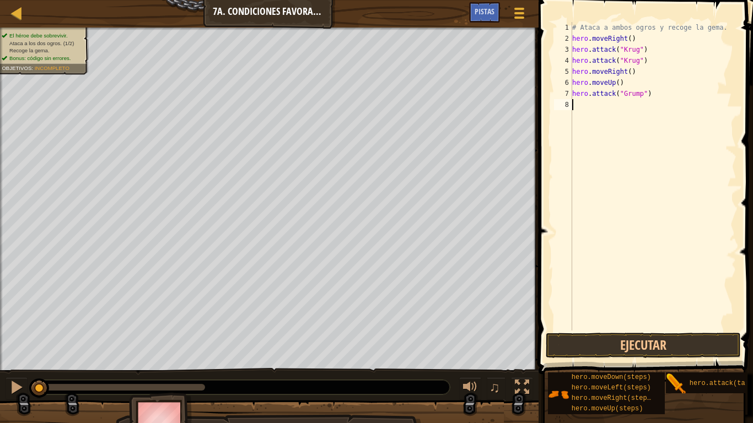
type textarea "hero.attack("Grump")"
type textarea "hero.say("easy")"
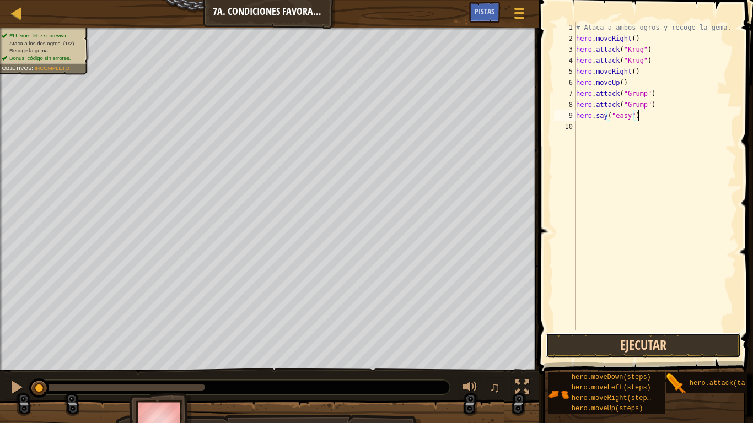
click at [615, 348] on button "Ejecutar" at bounding box center [643, 345] width 195 height 25
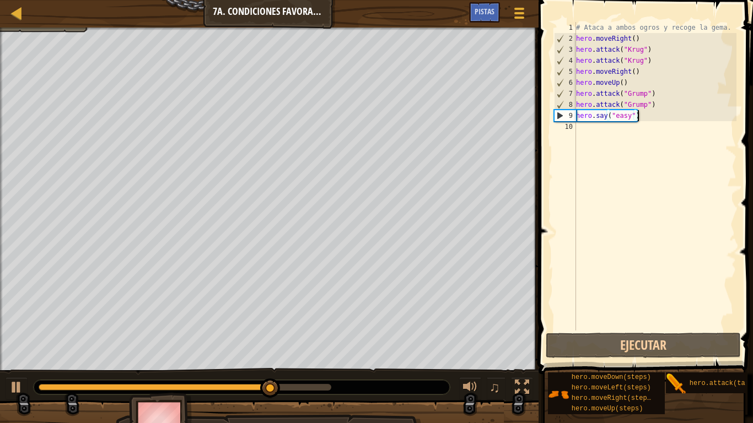
click at [658, 153] on div "# Ataca a ambos ogros y recoge la gema. hero . moveRight ( ) hero . attack ( "[…" at bounding box center [655, 187] width 163 height 331
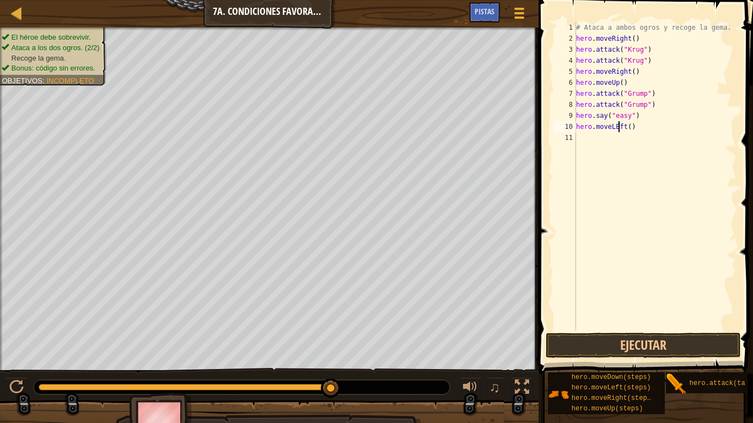
scroll to position [5, 6]
click at [661, 342] on button "Ejecutar" at bounding box center [643, 345] width 195 height 25
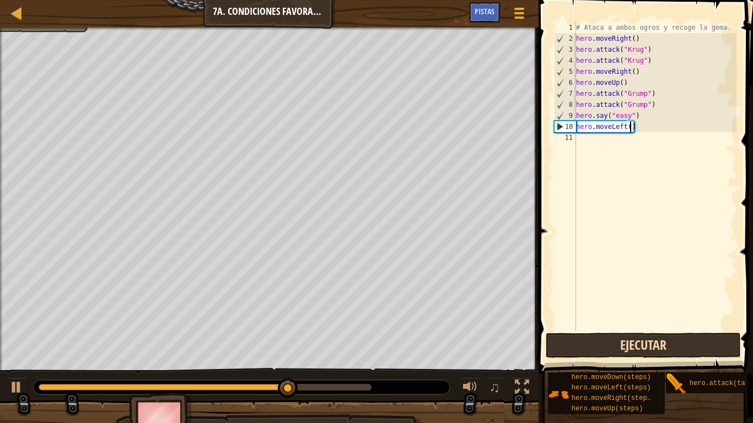
type textarea "hero.moveLeft(2)"
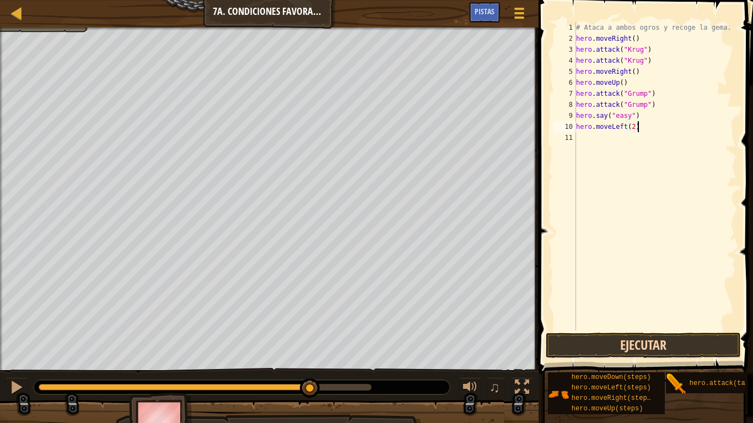
type textarea "hero.moveLeft(2)"
click at [676, 347] on button "Ejecutar" at bounding box center [643, 345] width 195 height 25
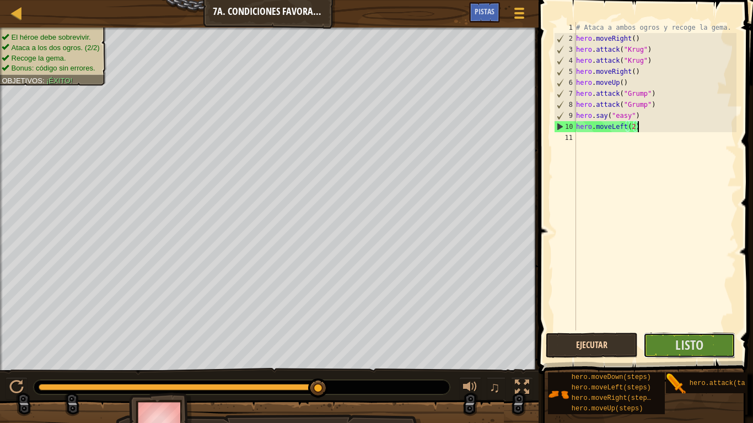
click at [676, 347] on span "Listo" at bounding box center [689, 345] width 28 height 18
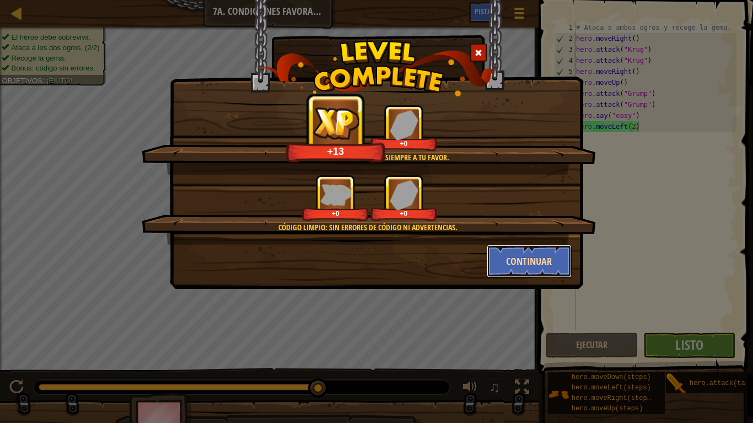
click at [556, 272] on button "Continuar" at bounding box center [529, 261] width 85 height 33
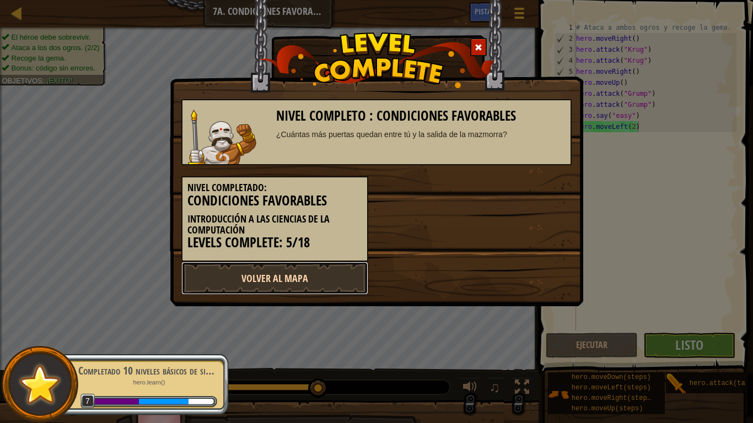
click at [278, 283] on link "Volver al Mapa" at bounding box center [274, 278] width 187 height 33
select select "es-419"
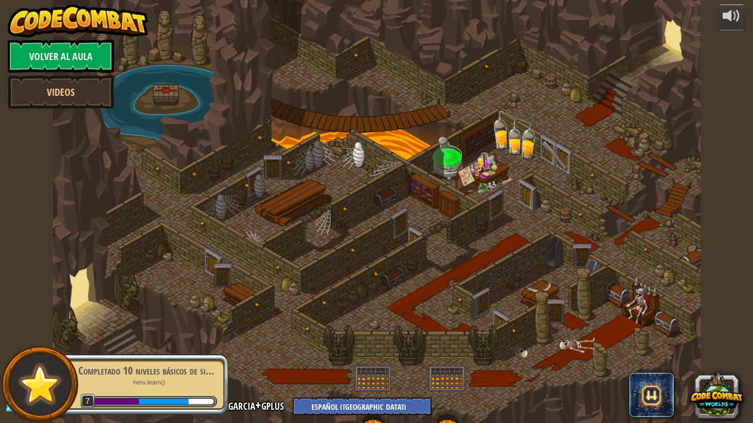
select select "es-419"
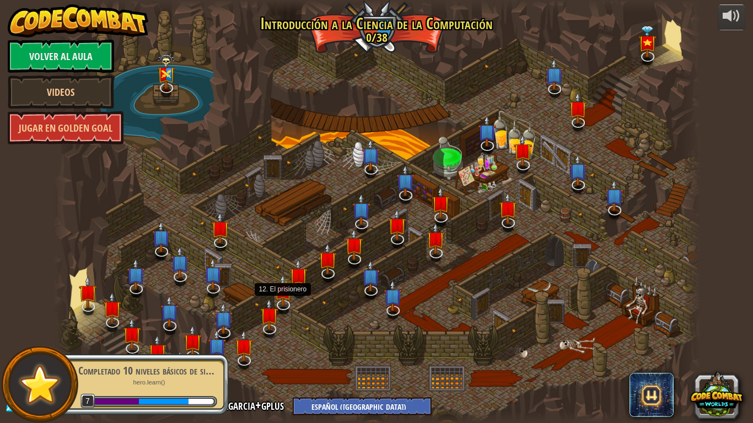
select select "es-419"
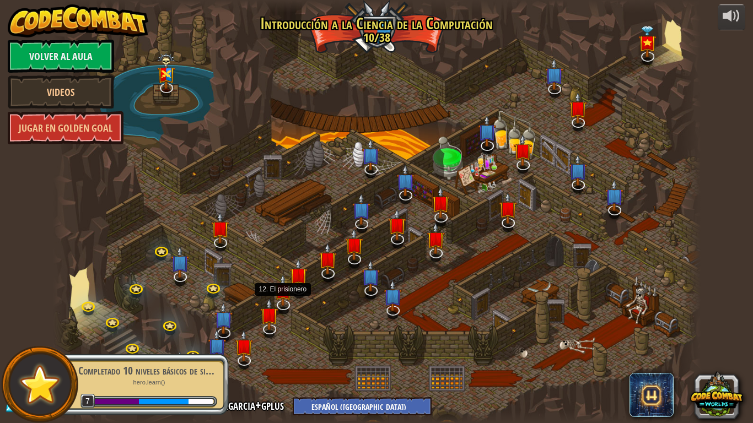
select select "es-419"
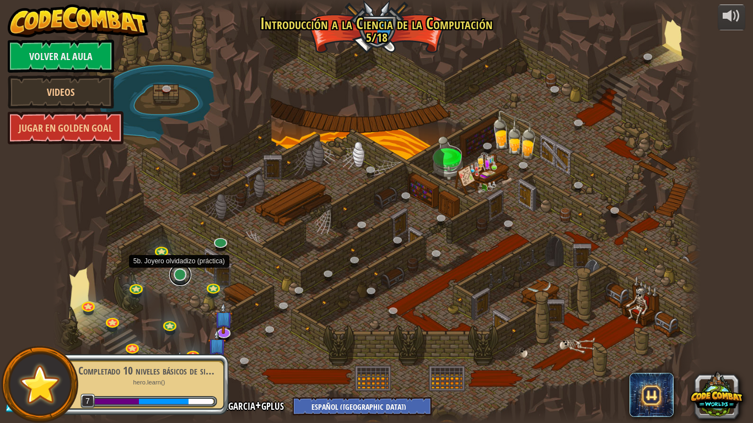
click at [186, 275] on link at bounding box center [180, 275] width 22 height 22
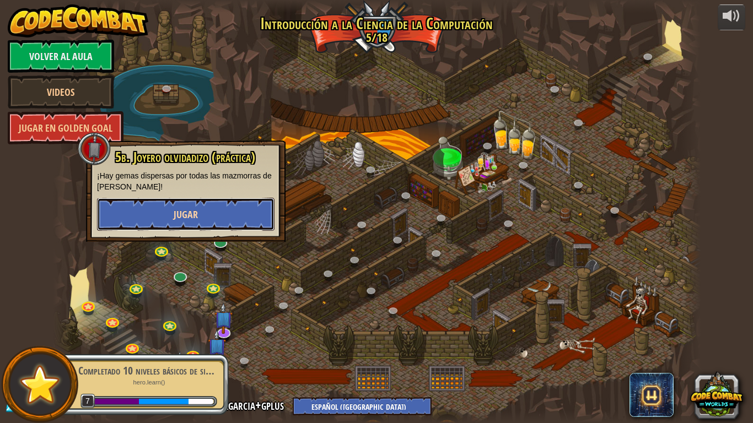
click at [219, 230] on button "Jugar" at bounding box center [186, 214] width 178 height 33
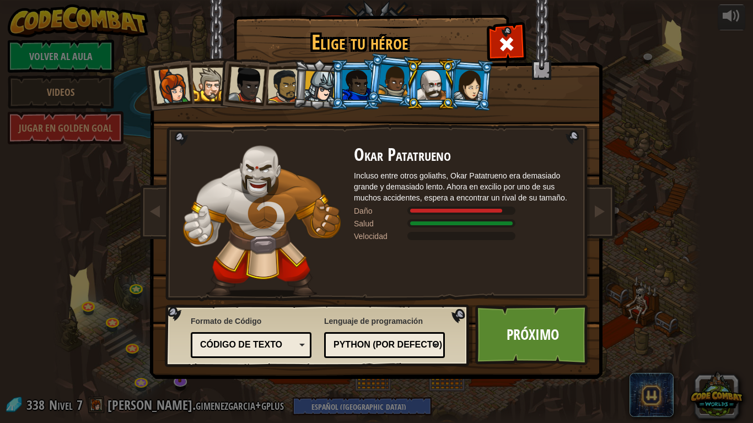
click at [399, 81] on div at bounding box center [393, 81] width 31 height 33
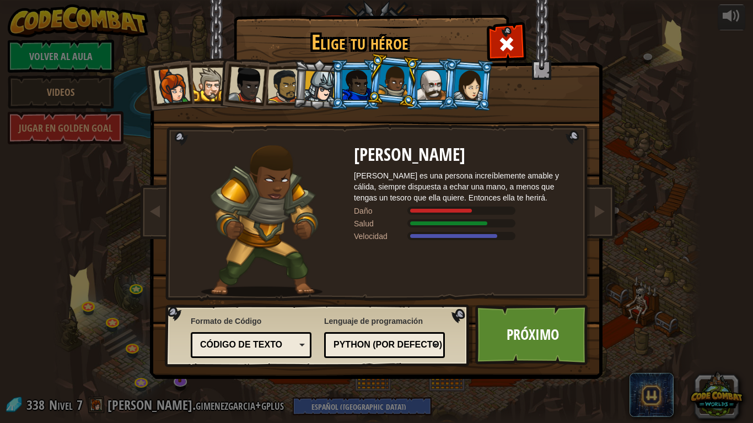
click at [470, 89] on div at bounding box center [469, 84] width 31 height 31
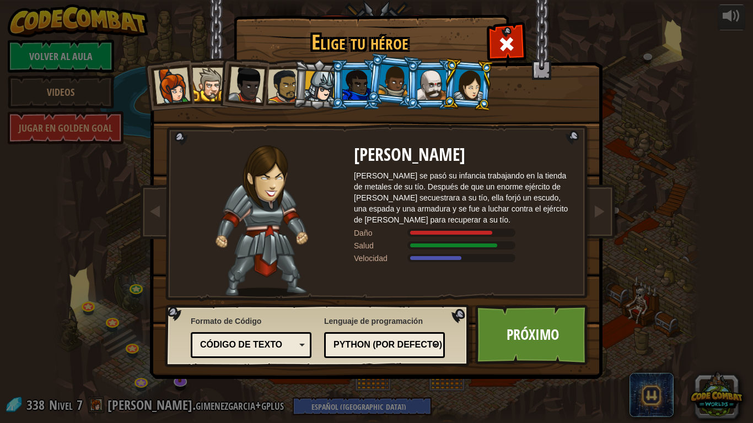
click at [326, 88] on div at bounding box center [319, 86] width 31 height 31
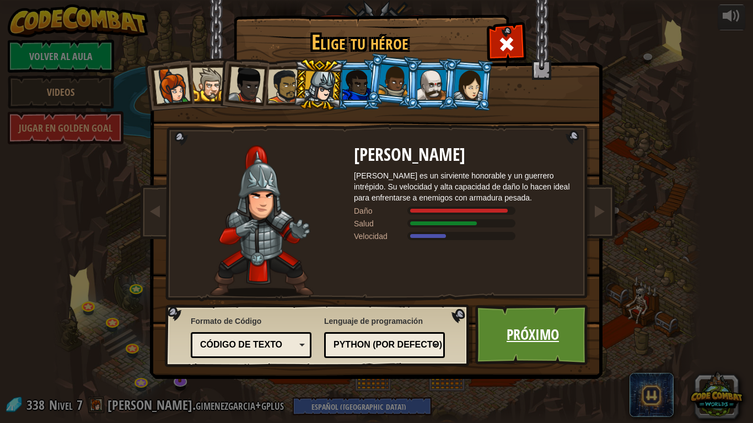
click at [510, 327] on link "Próximo" at bounding box center [532, 335] width 115 height 61
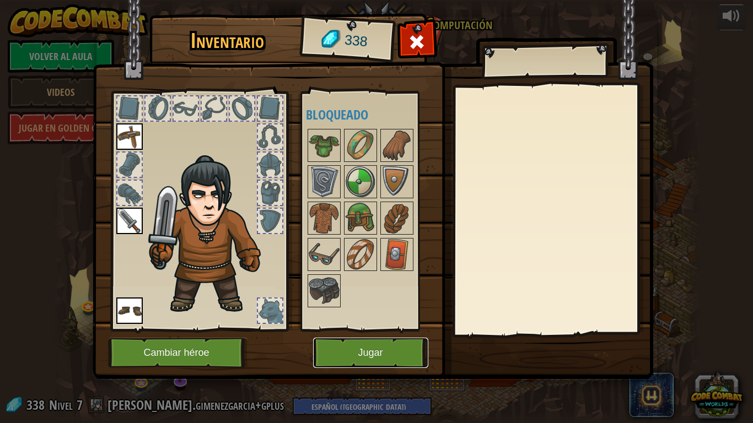
click at [374, 342] on button "Jugar" at bounding box center [370, 353] width 115 height 30
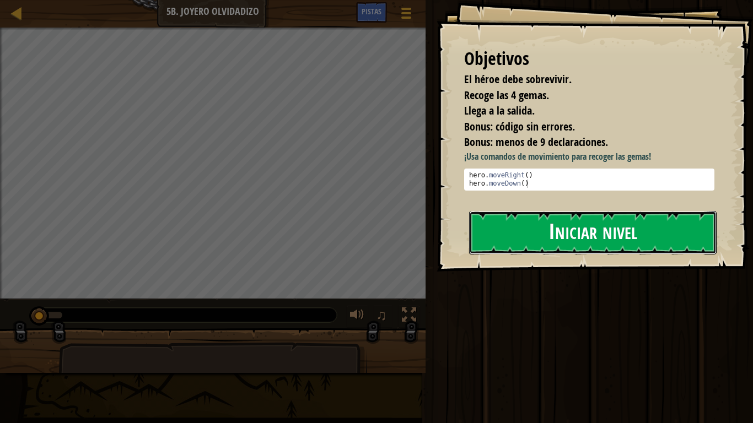
click at [533, 245] on button "Iniciar nivel" at bounding box center [593, 233] width 248 height 44
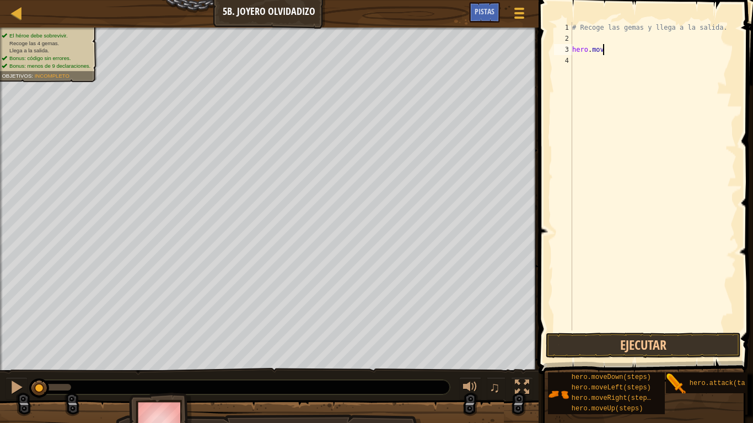
scroll to position [5, 4]
type textarea "hero.moveRight()"
type textarea "hero.moveDown()"
type textarea "hero.moveRight(2)"
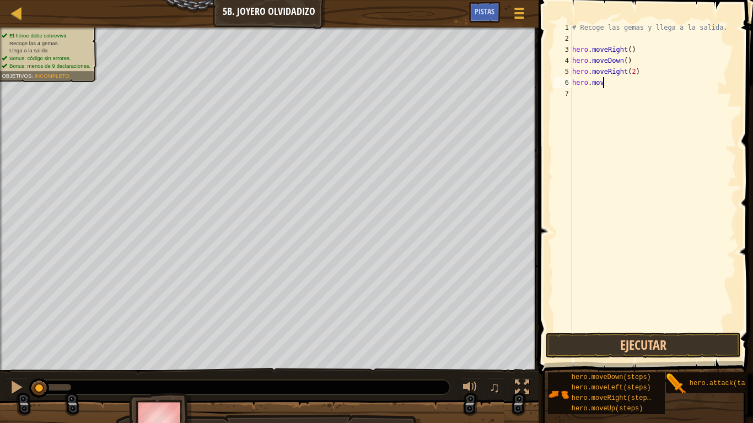
scroll to position [5, 4]
type textarea "hero.moveUp()"
type textarea "hero.moveRight()"
click at [666, 348] on button "Ejecutar" at bounding box center [643, 345] width 195 height 25
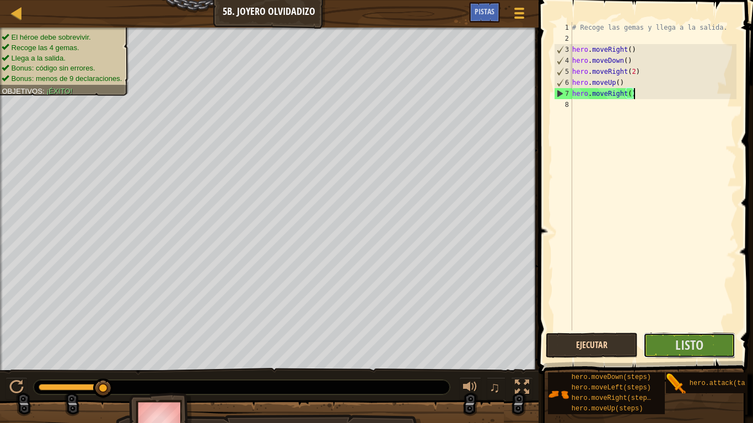
click at [666, 348] on button "Listo" at bounding box center [689, 345] width 92 height 25
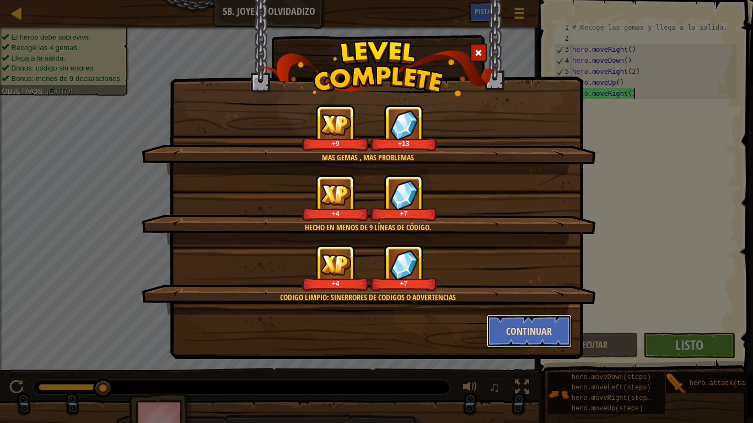
click at [513, 321] on button "Continuar" at bounding box center [529, 331] width 85 height 33
click at [513, 321] on div "mas gemas , mas problemas +9 +13 Hecho en menos de 9 líneas de código. +4 +7 co…" at bounding box center [376, 211] width 753 height 423
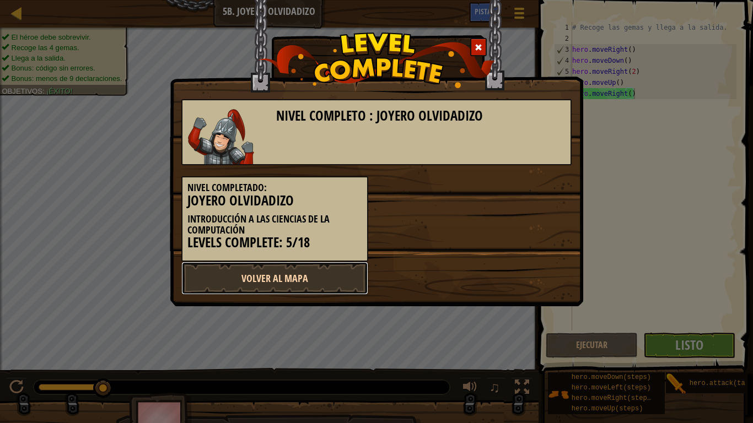
click at [309, 275] on link "Volver al Mapa" at bounding box center [274, 278] width 187 height 33
select select "es-419"
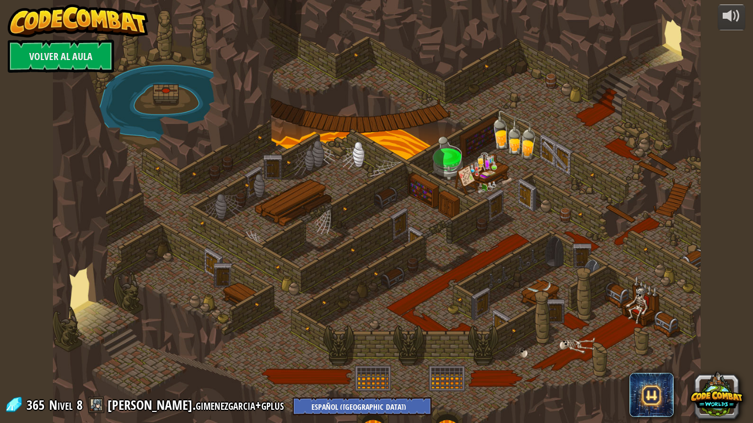
select select "es-419"
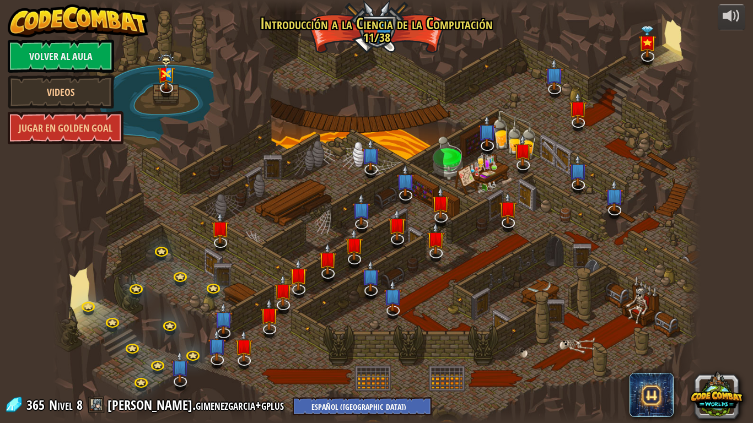
select select "es-419"
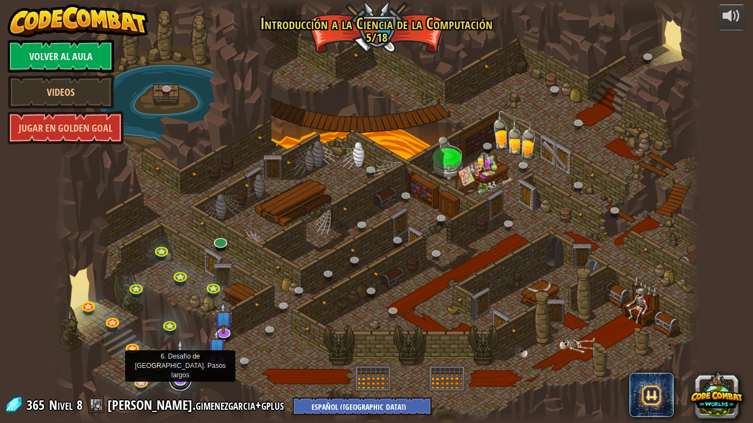
click at [187, 348] on link at bounding box center [180, 380] width 22 height 22
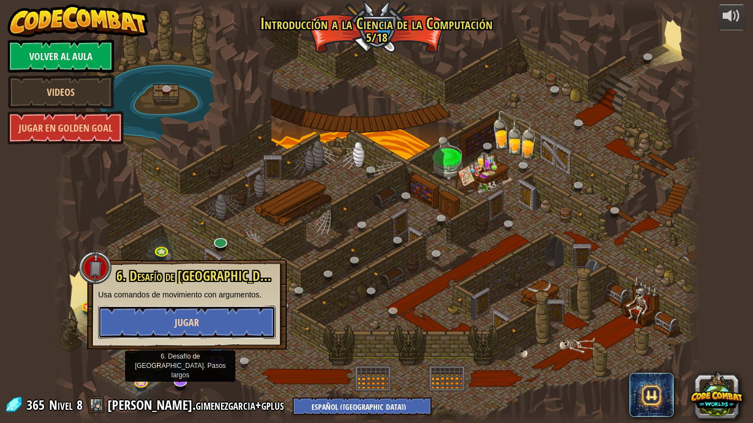
click at [249, 308] on button "Jugar" at bounding box center [187, 322] width 178 height 33
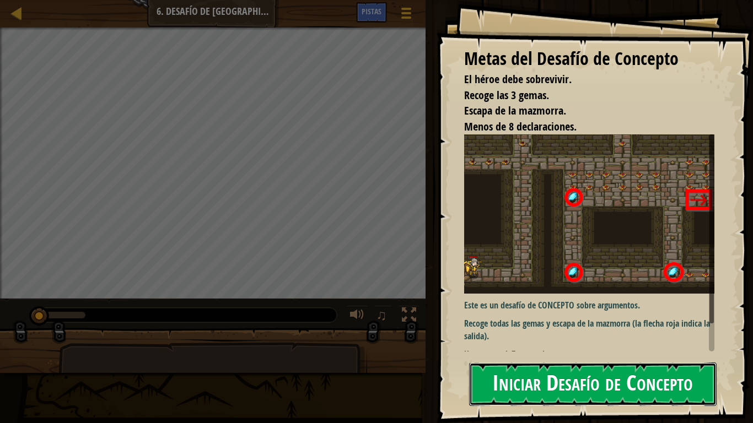
click at [502, 348] on button "Iniciar Desafío de Concepto" at bounding box center [593, 385] width 248 height 44
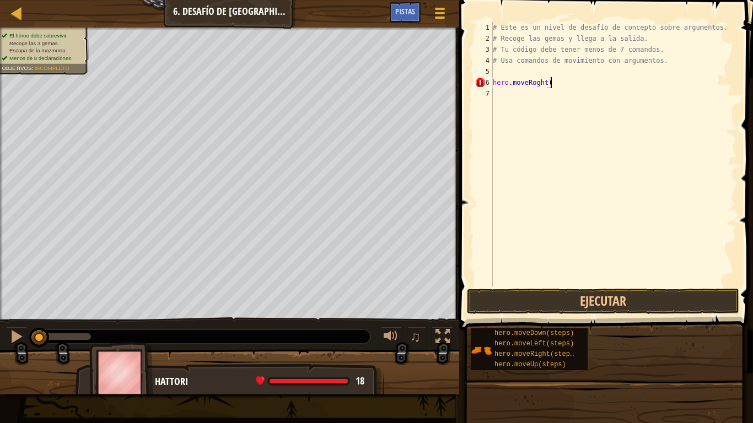
scroll to position [5, 8]
type textarea "hero.moveRight()"
drag, startPoint x: 565, startPoint y: 79, endPoint x: 491, endPoint y: 83, distance: 74.0
click at [491, 83] on div "hero.moveUp(3) 1 2 3 4 5 6 7 8 # Este es un nivel de desafío de concepto sobre …" at bounding box center [605, 154] width 264 height 265
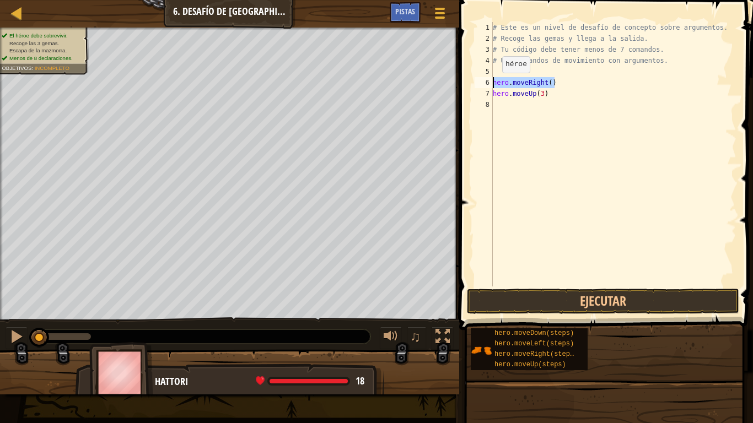
type textarea "hero.moveRight()"
click at [499, 100] on div "# Este es un nivel de desafío de concepto sobre argumentos. # Recoge las gemas …" at bounding box center [614, 165] width 246 height 287
click at [551, 109] on div "# Este es un nivel de desafío de concepto sobre argumentos. # Recoge las gemas …" at bounding box center [614, 165] width 246 height 287
type textarea "hero.moveRight(2)"
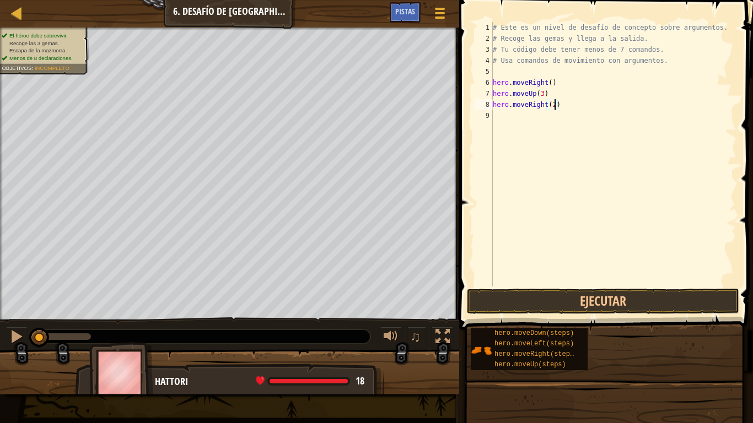
scroll to position [5, 9]
